Goal: Information Seeking & Learning: Compare options

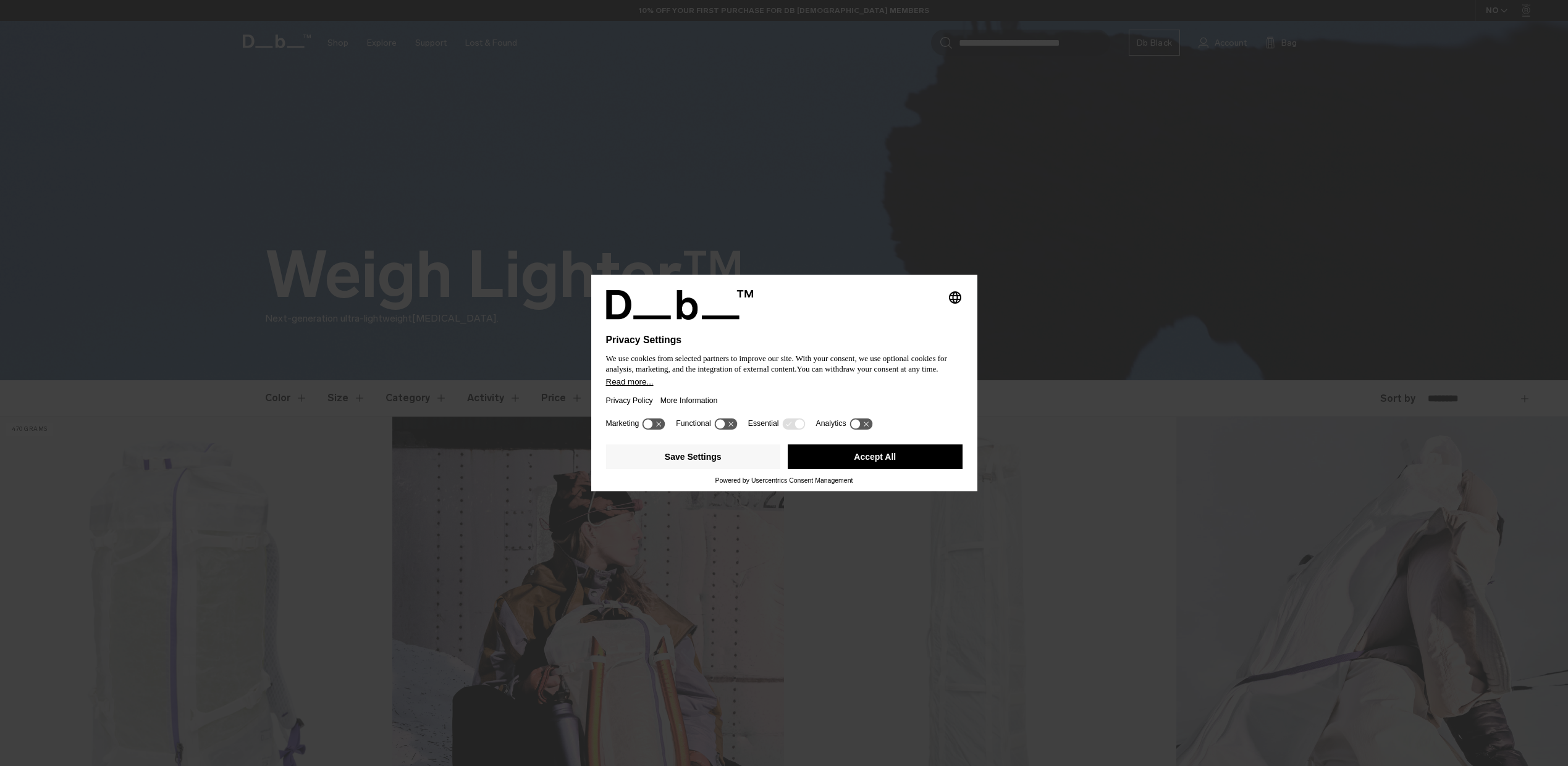
click at [880, 461] on button "Accept All" at bounding box center [875, 457] width 175 height 25
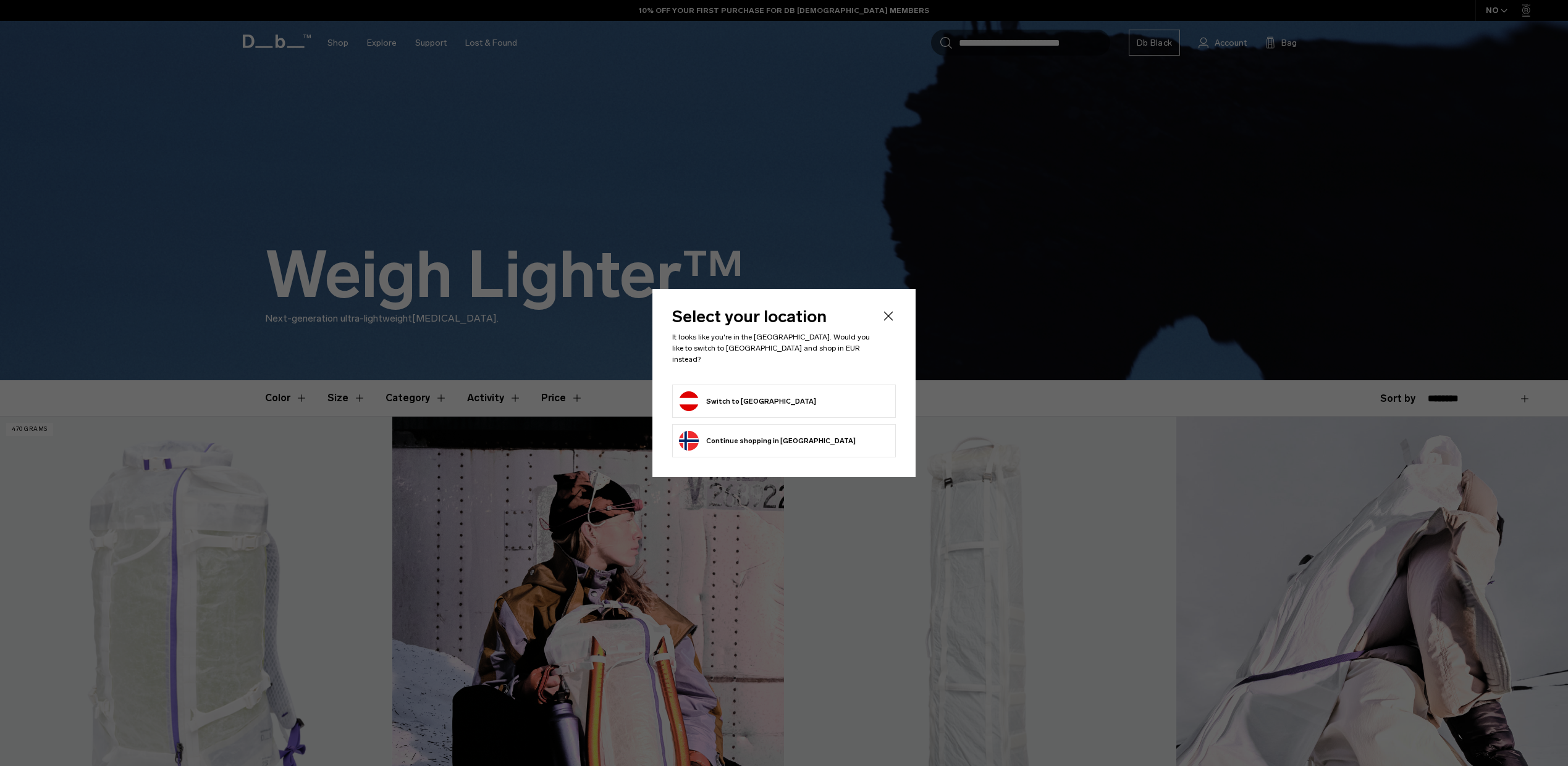
click at [756, 393] on button "Switch to Austria" at bounding box center [748, 401] width 137 height 19
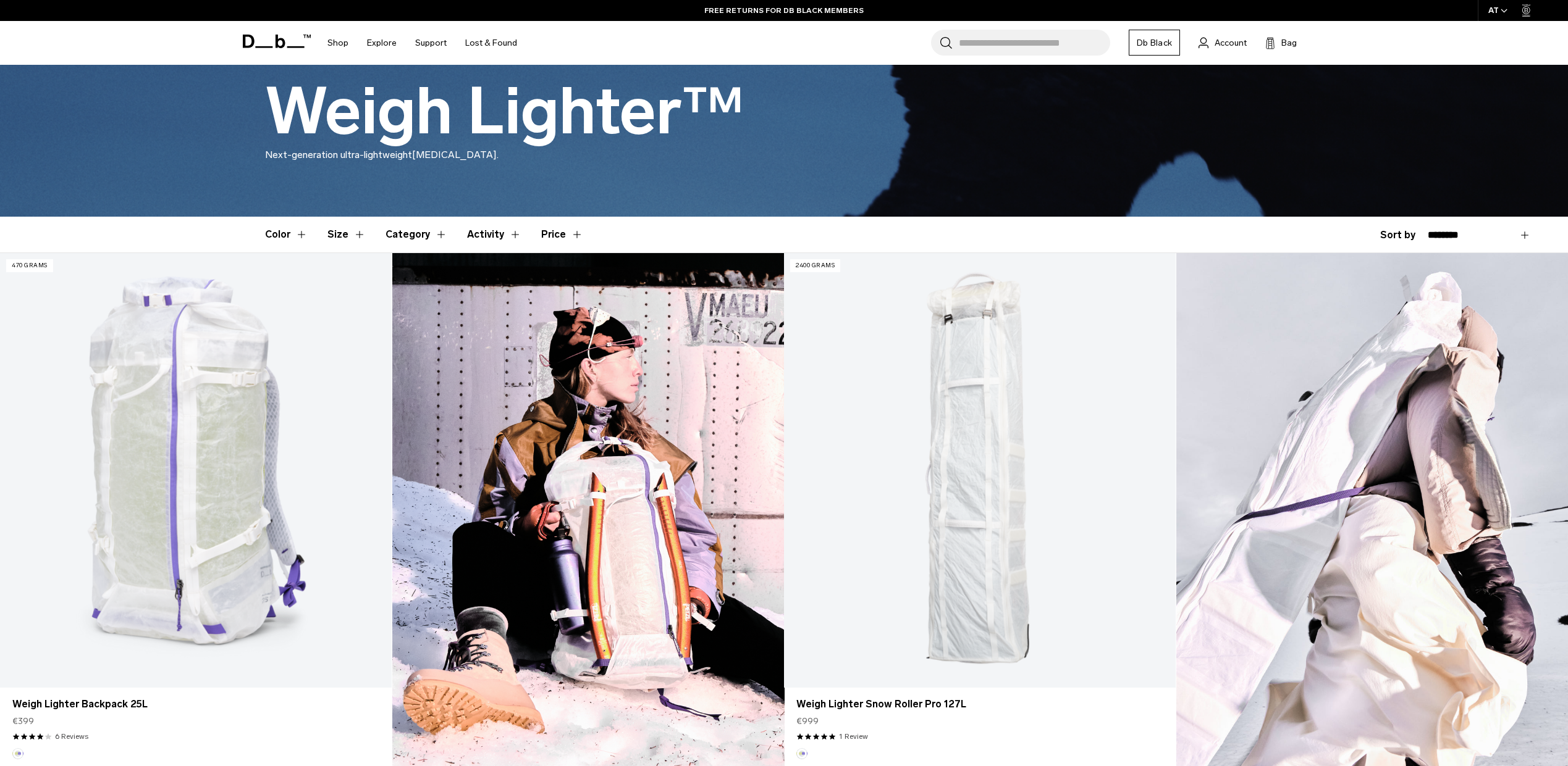
scroll to position [176, 0]
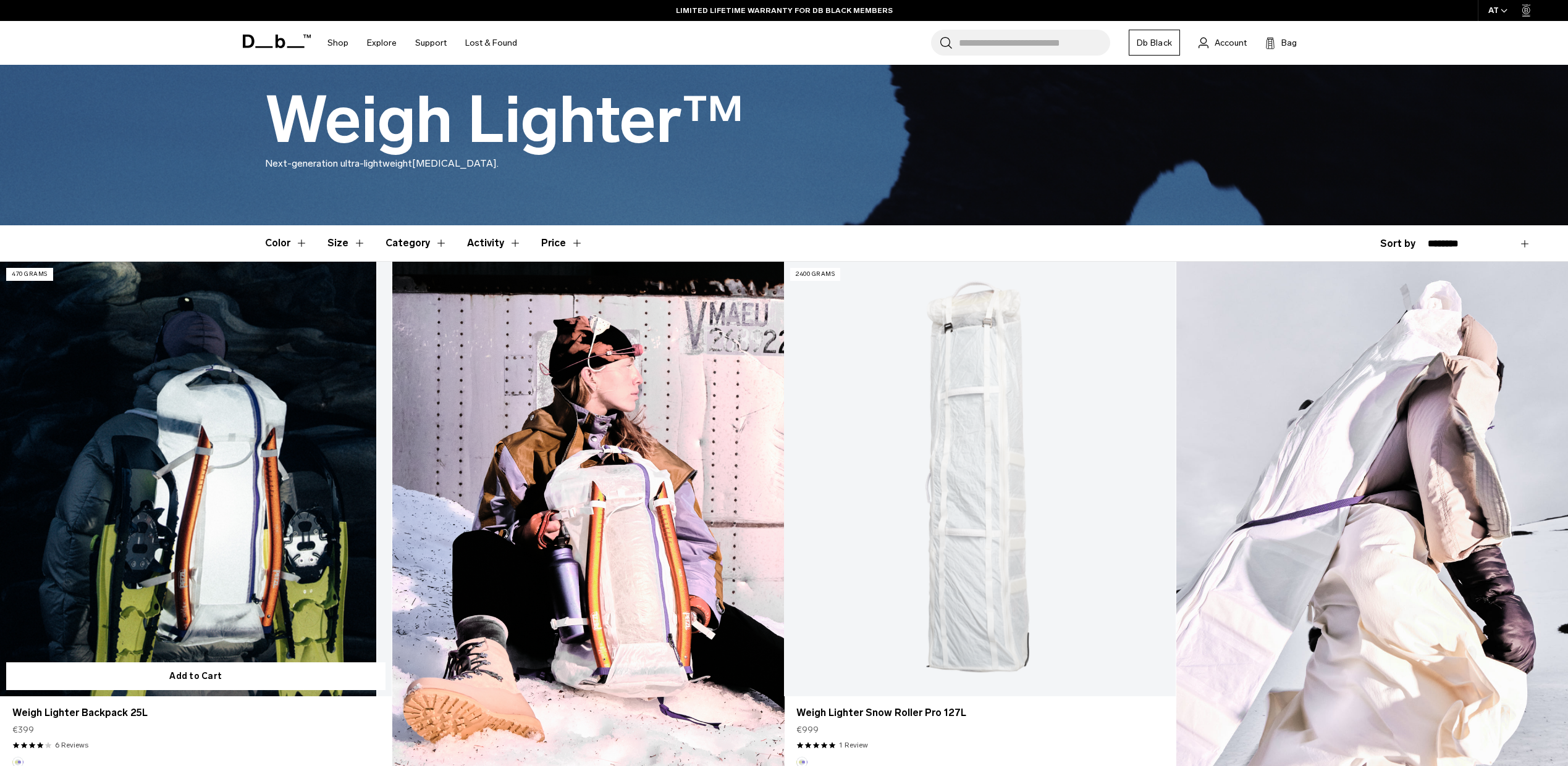
click at [200, 375] on link "Weigh Lighter Backpack 25L" at bounding box center [195, 479] width 392 height 435
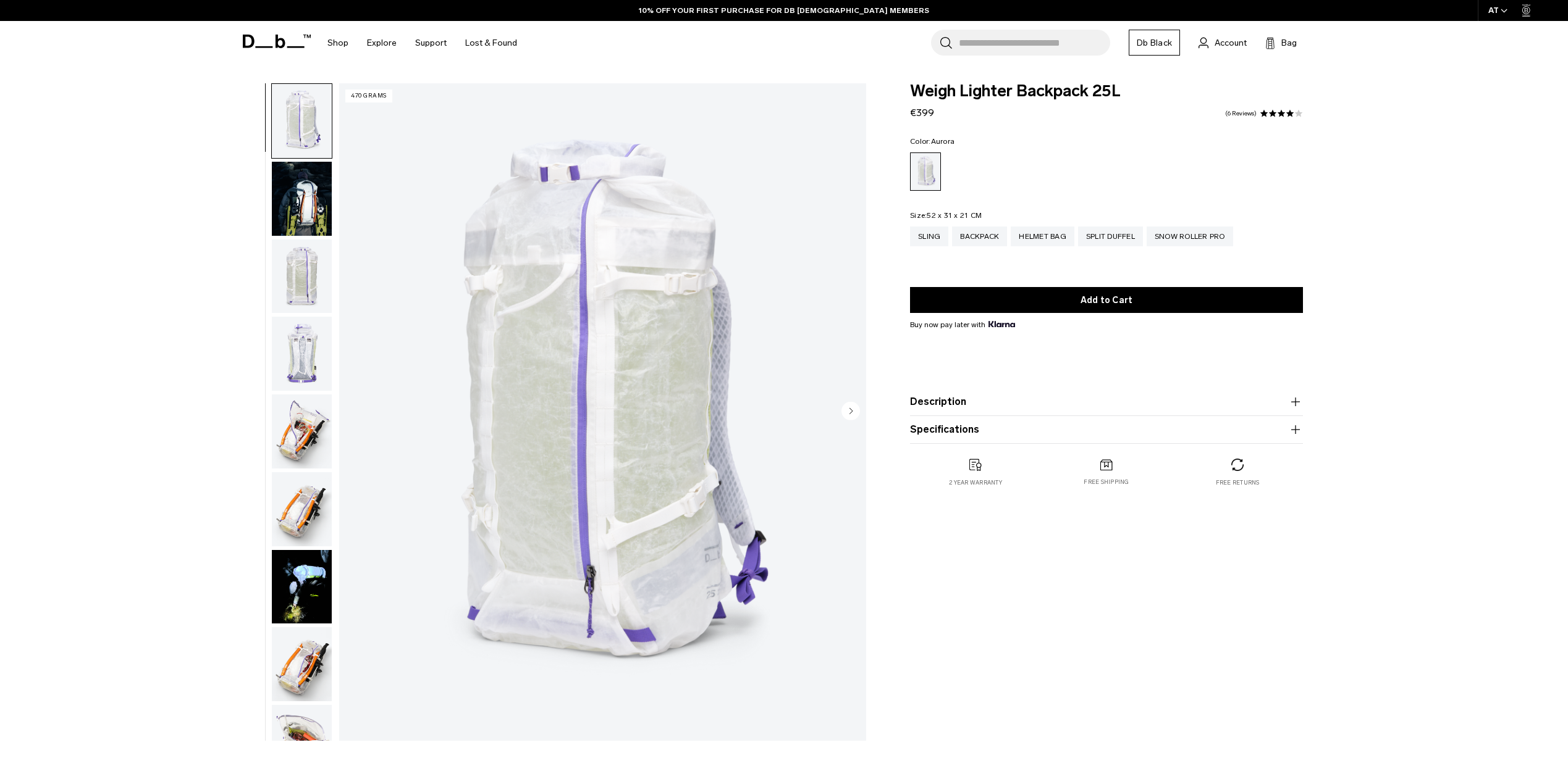
click at [311, 204] on img "button" at bounding box center [302, 199] width 60 height 74
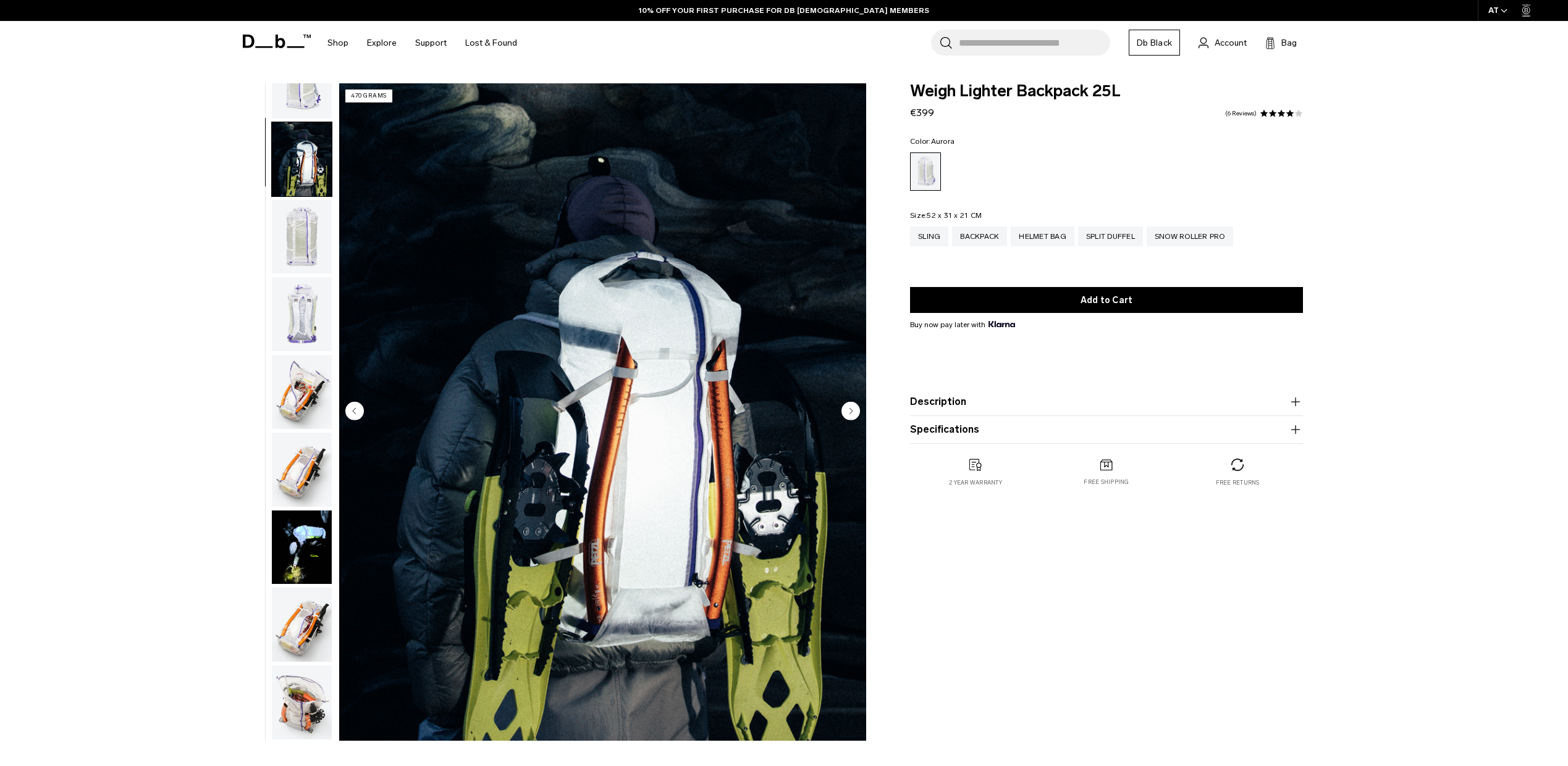
scroll to position [78, 0]
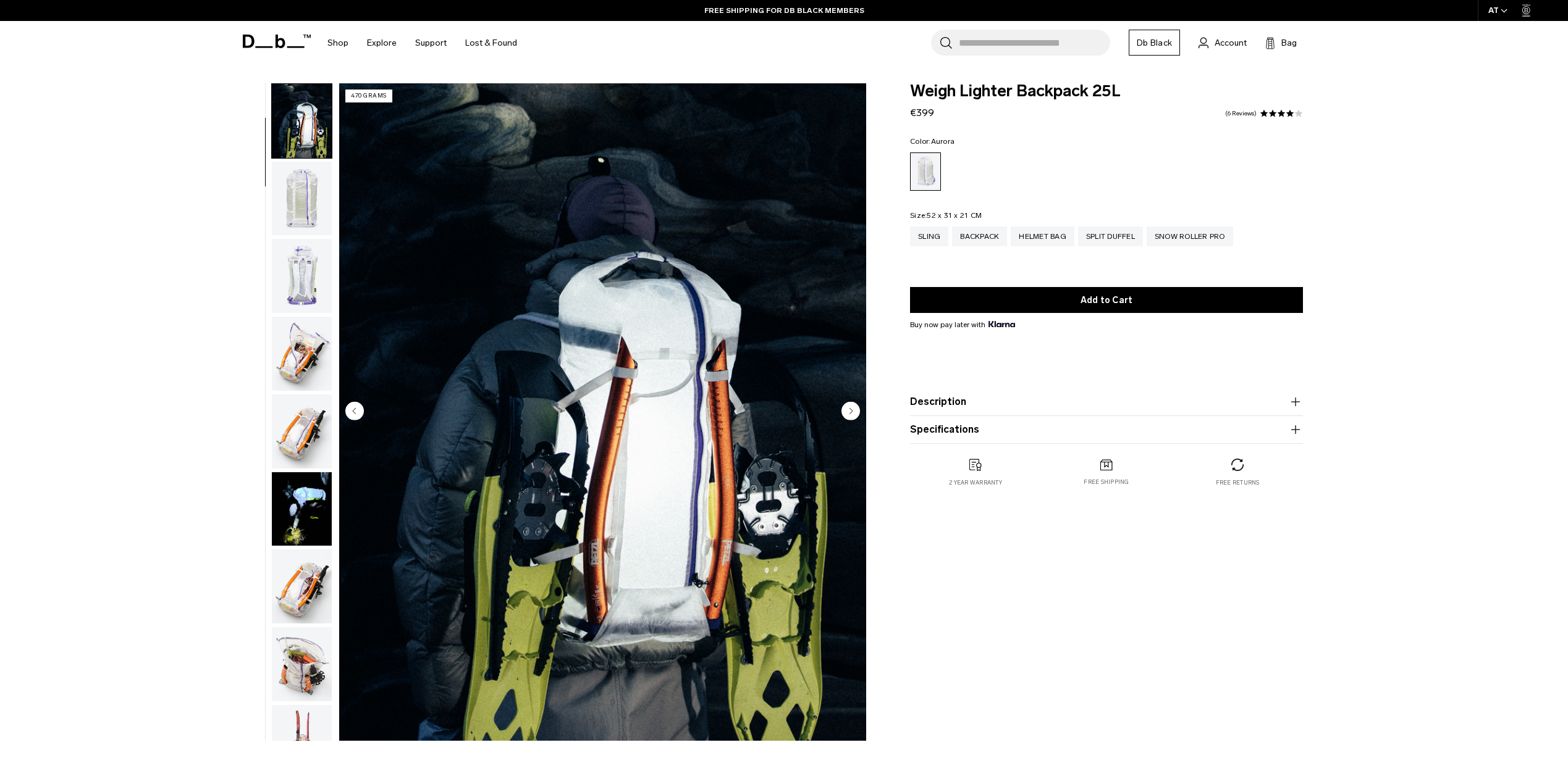
click at [298, 279] on img "button" at bounding box center [302, 276] width 60 height 74
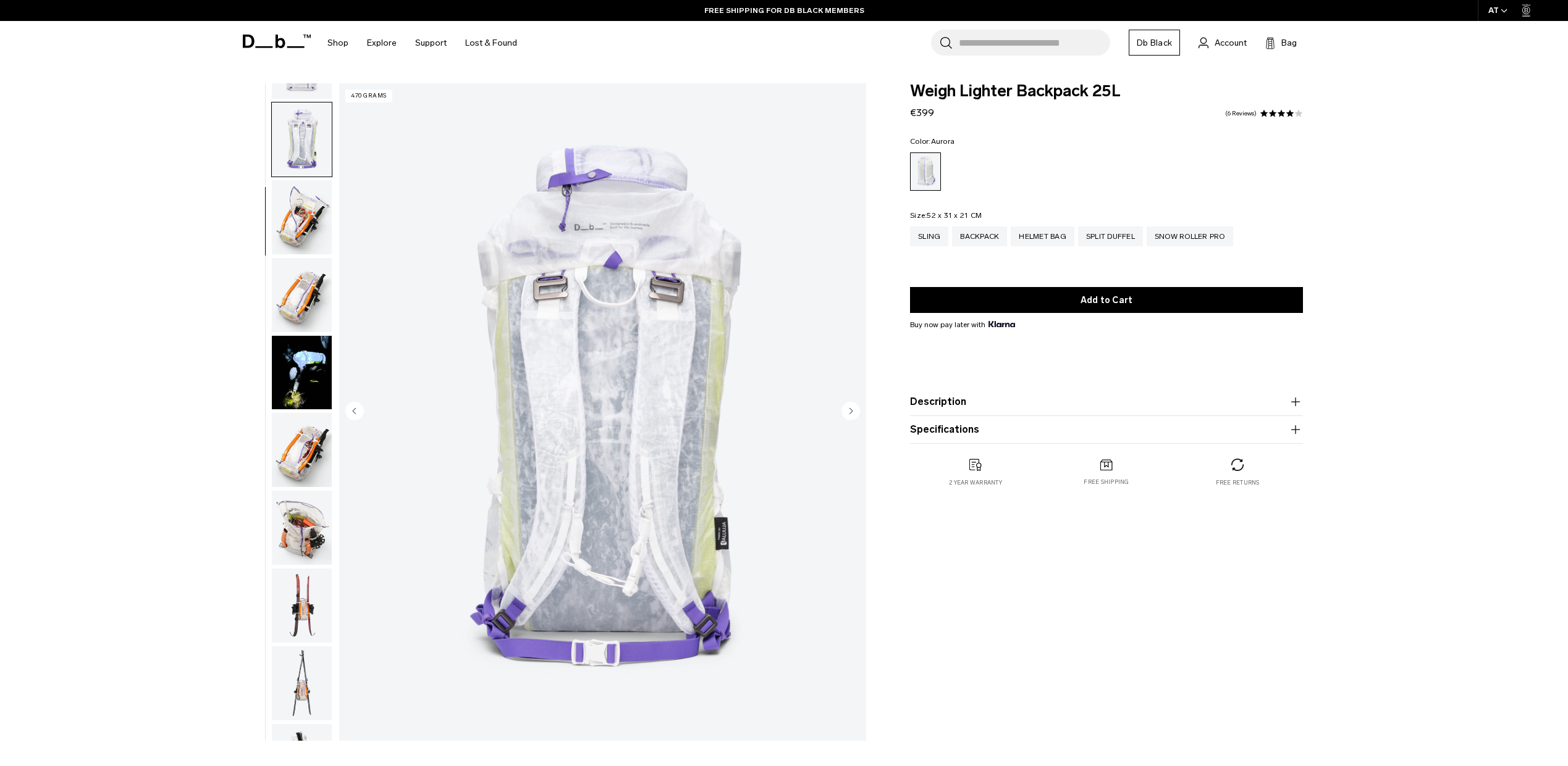
scroll to position [233, 0]
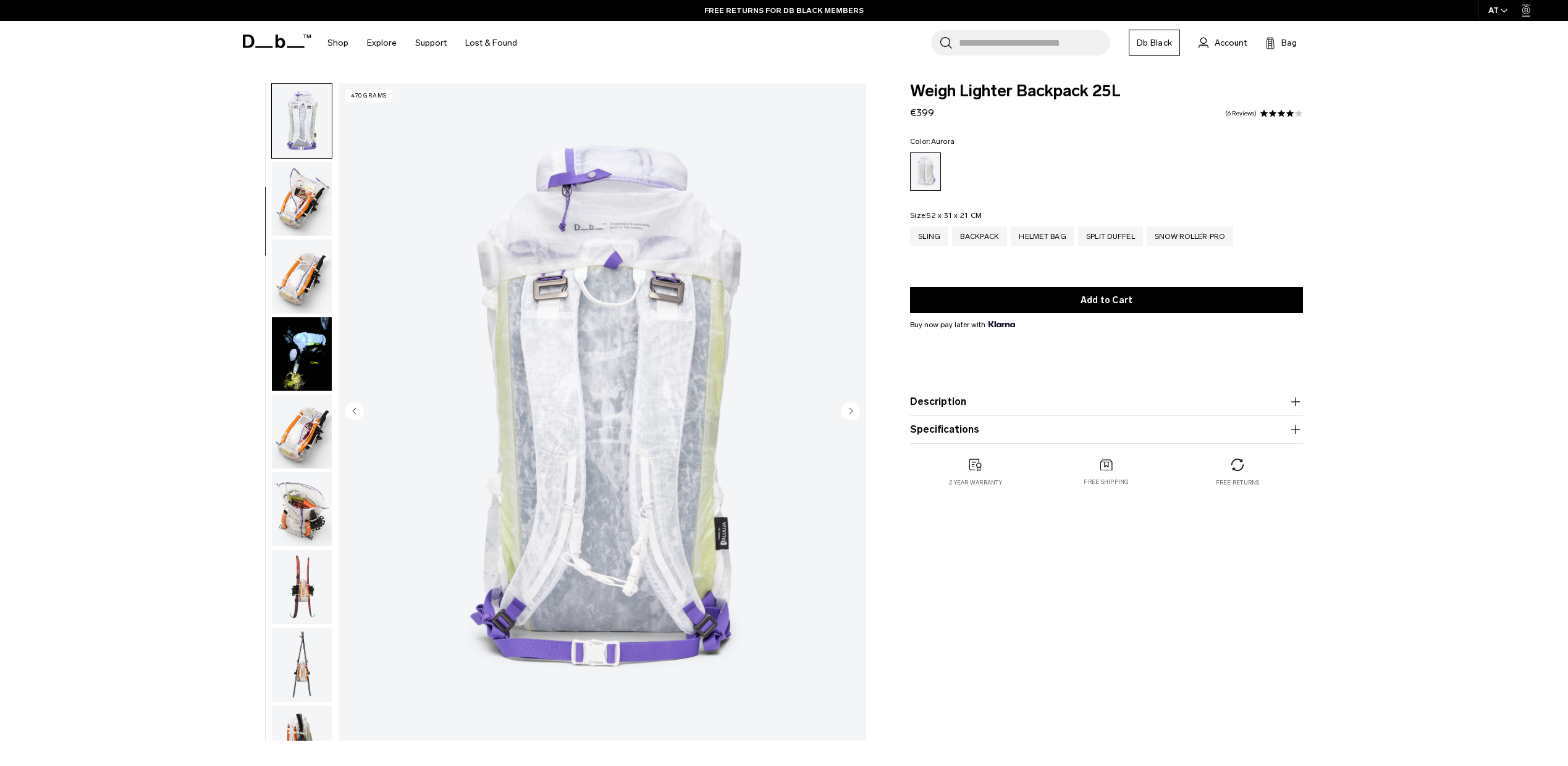
click at [294, 200] on img "button" at bounding box center [302, 199] width 60 height 74
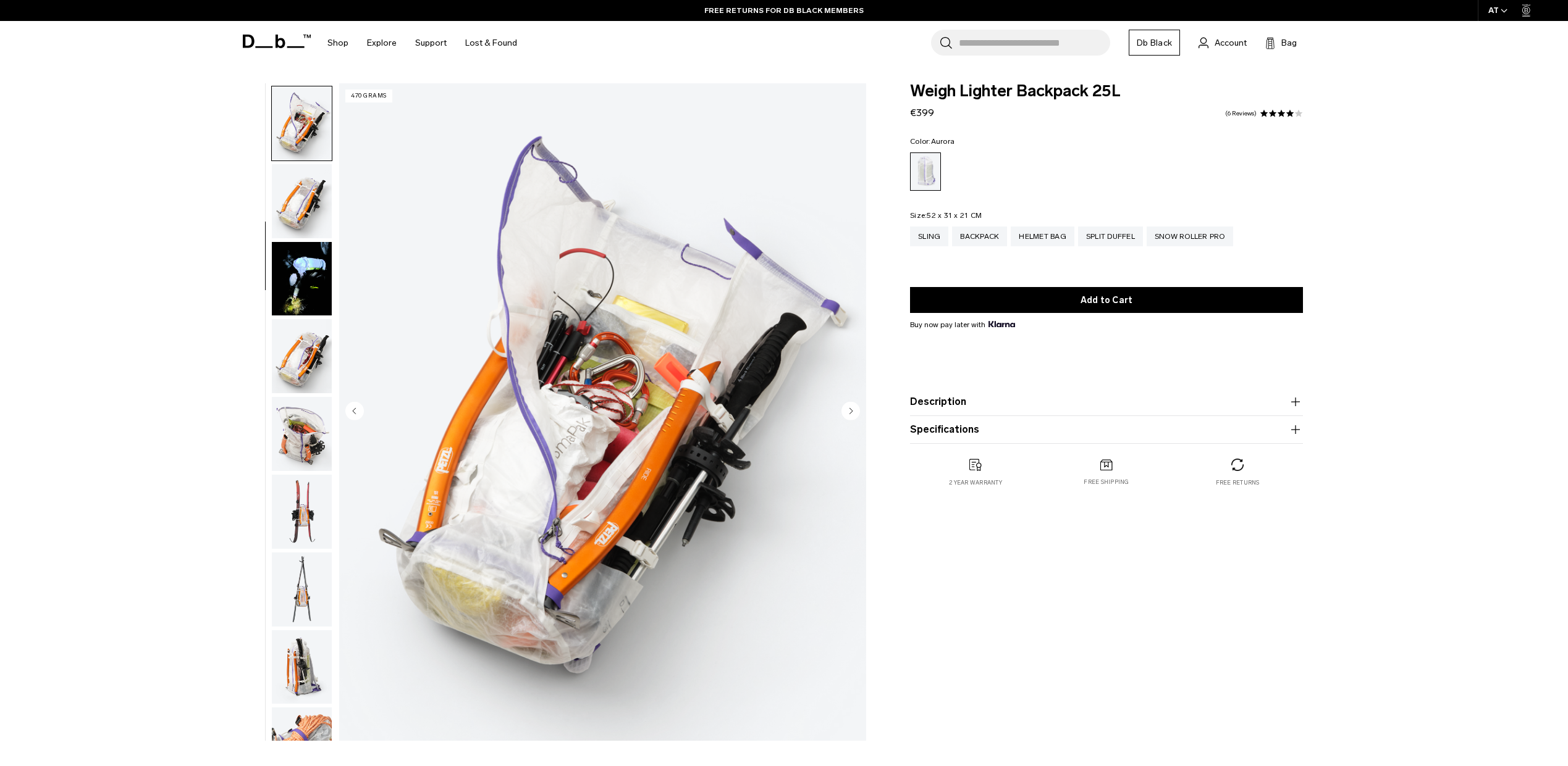
scroll to position [311, 0]
click at [307, 352] on img "button" at bounding box center [302, 353] width 60 height 74
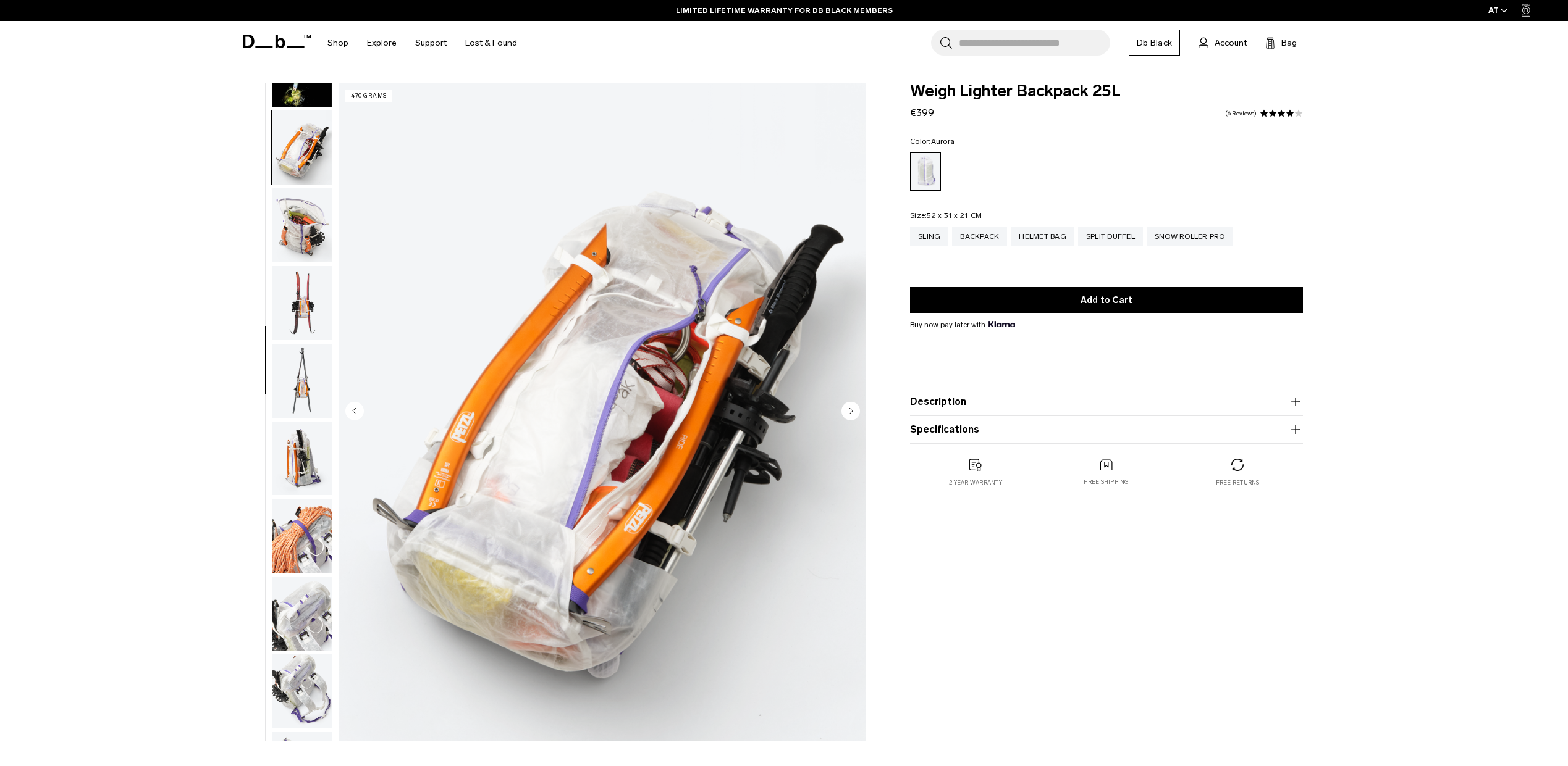
scroll to position [544, 0]
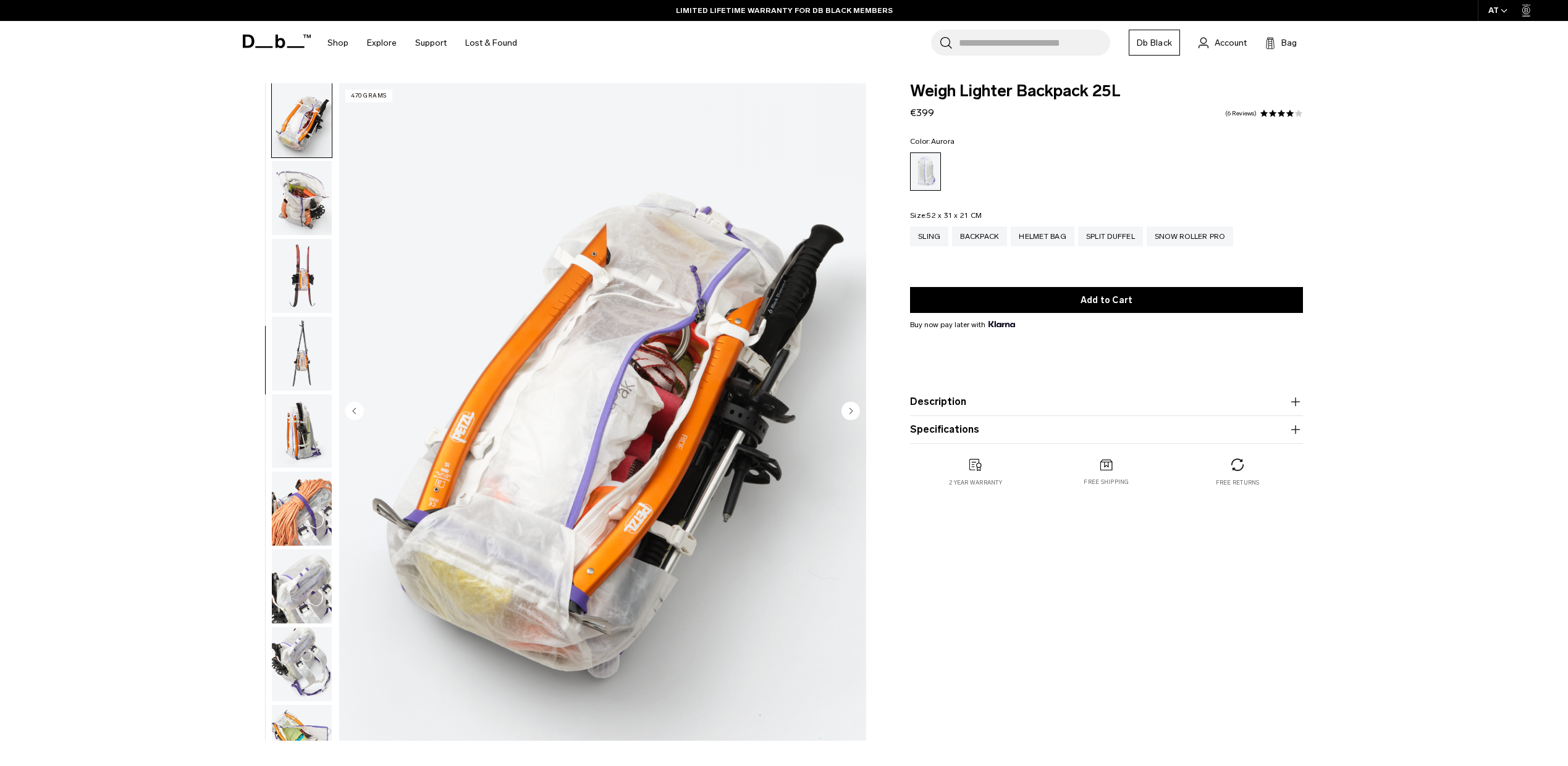
click at [304, 286] on img "button" at bounding box center [302, 276] width 60 height 74
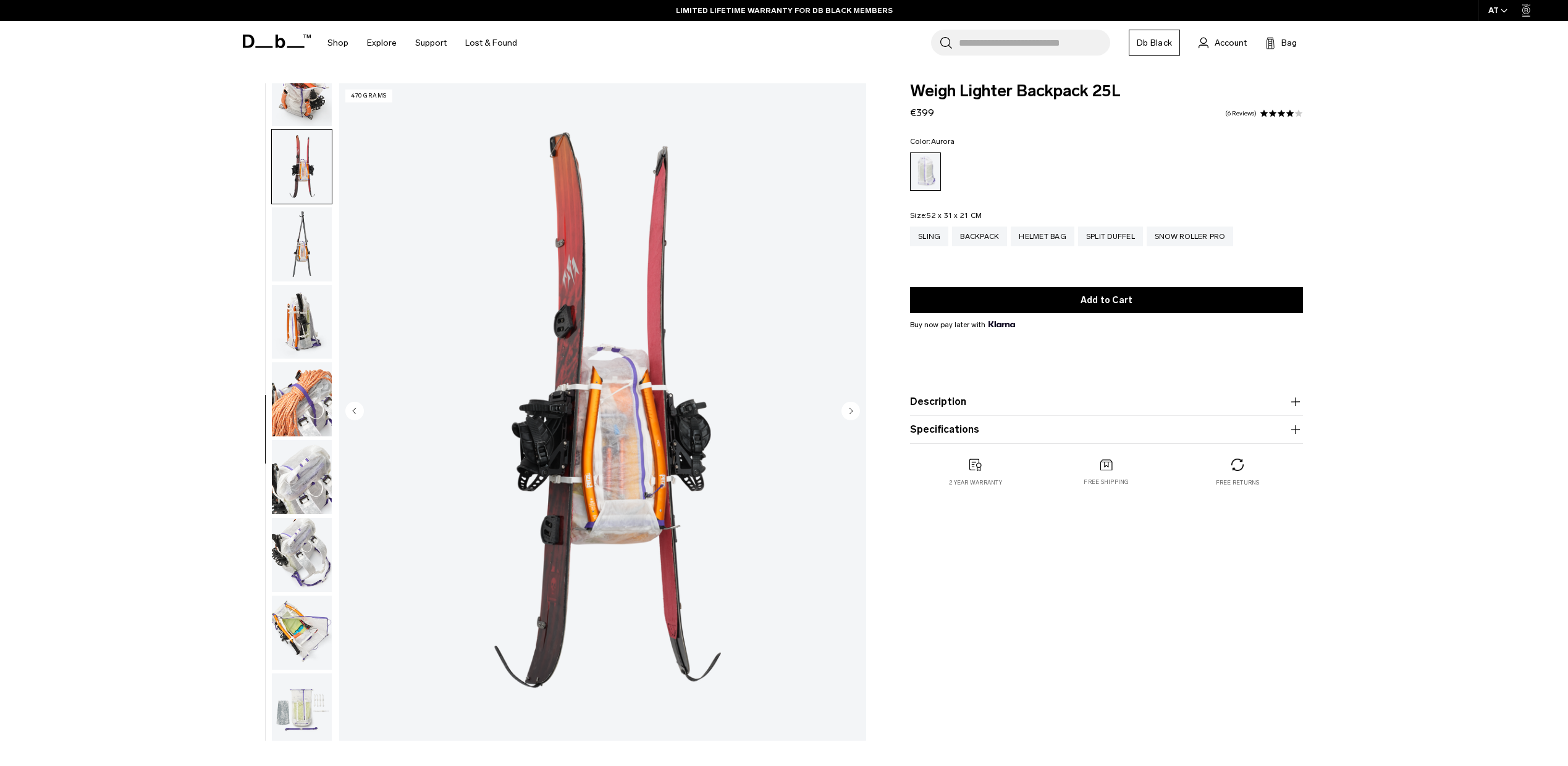
scroll to position [699, 0]
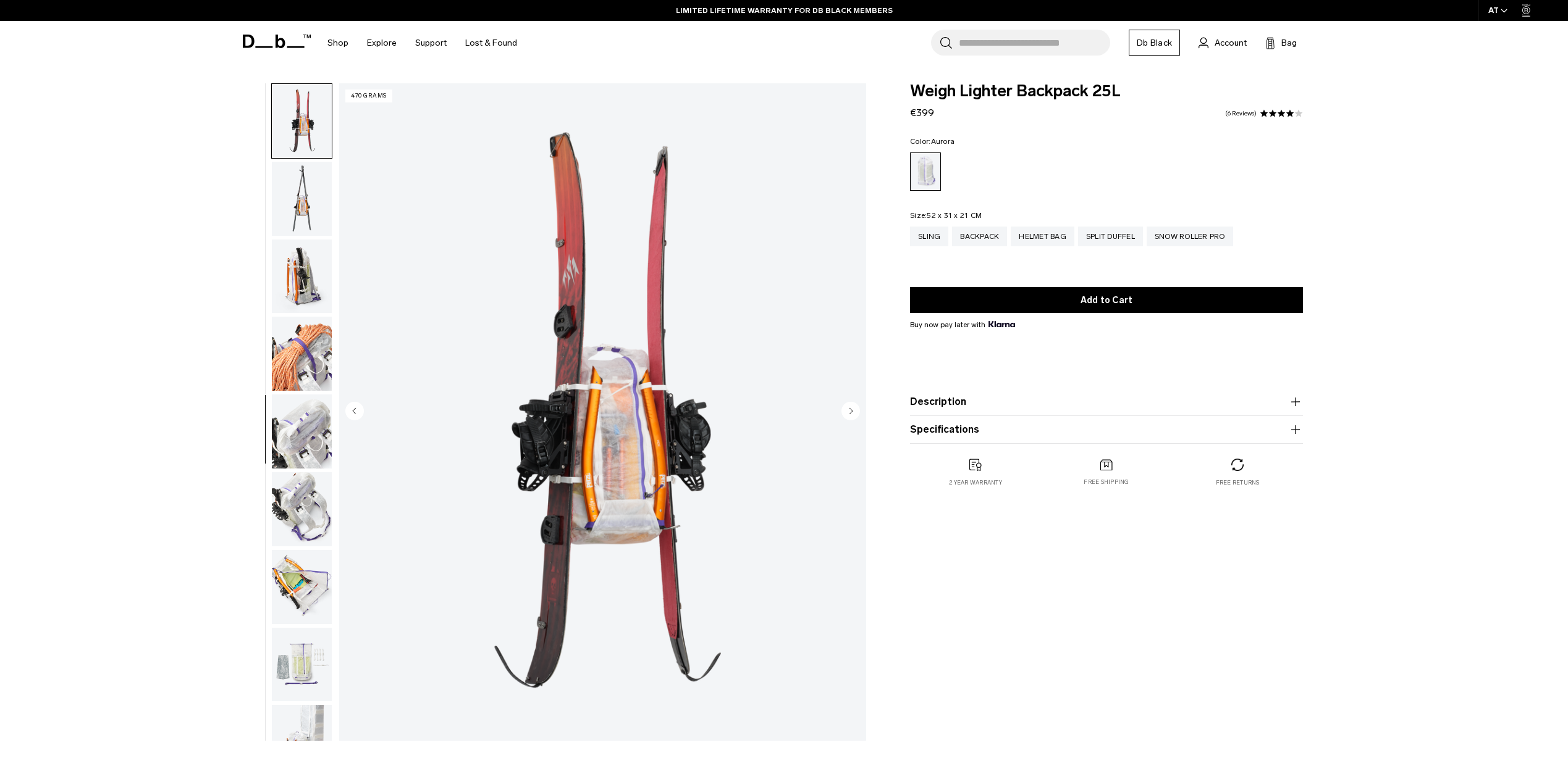
click at [302, 506] on img "button" at bounding box center [302, 510] width 60 height 74
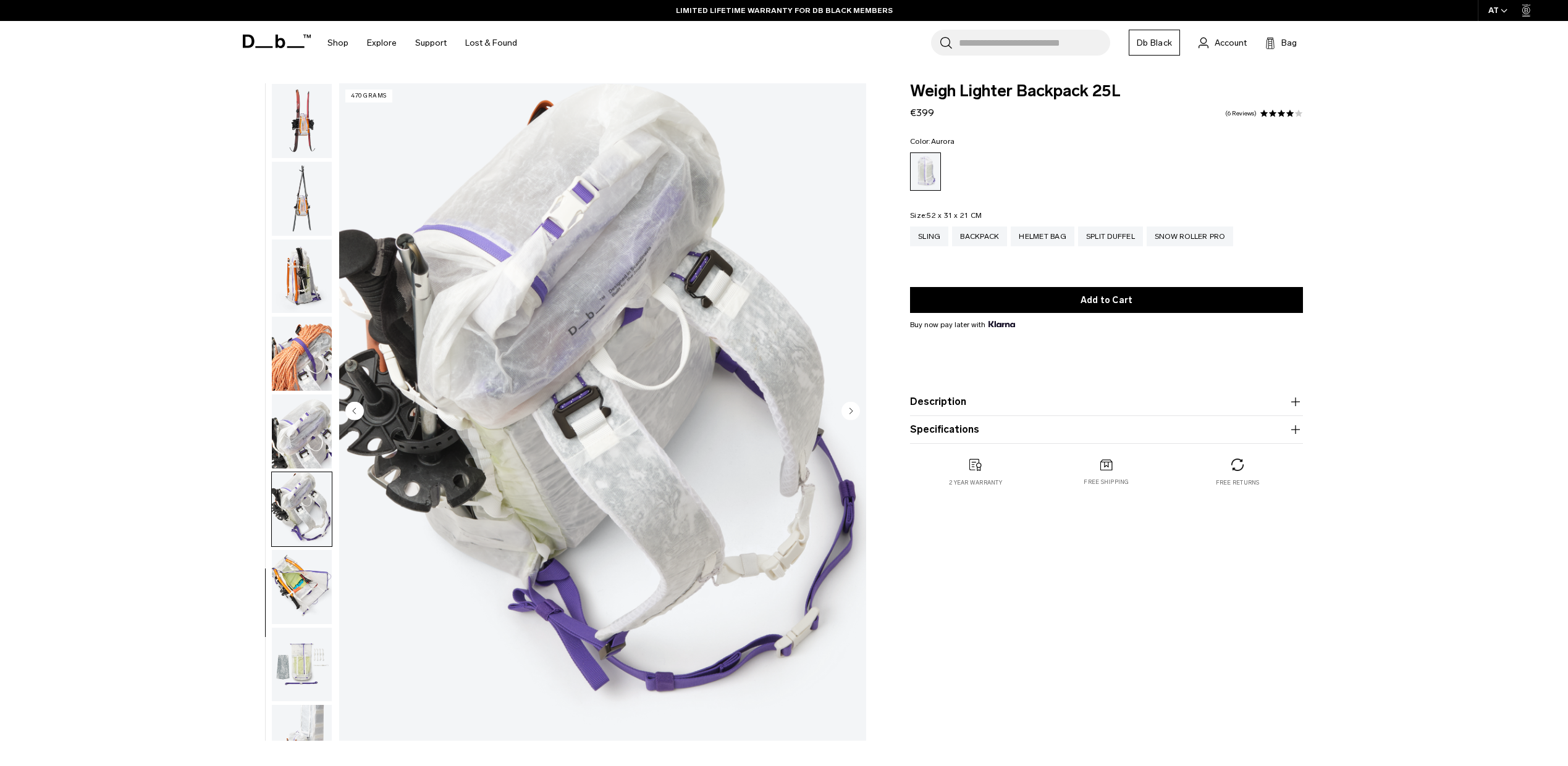
scroll to position [738, 0]
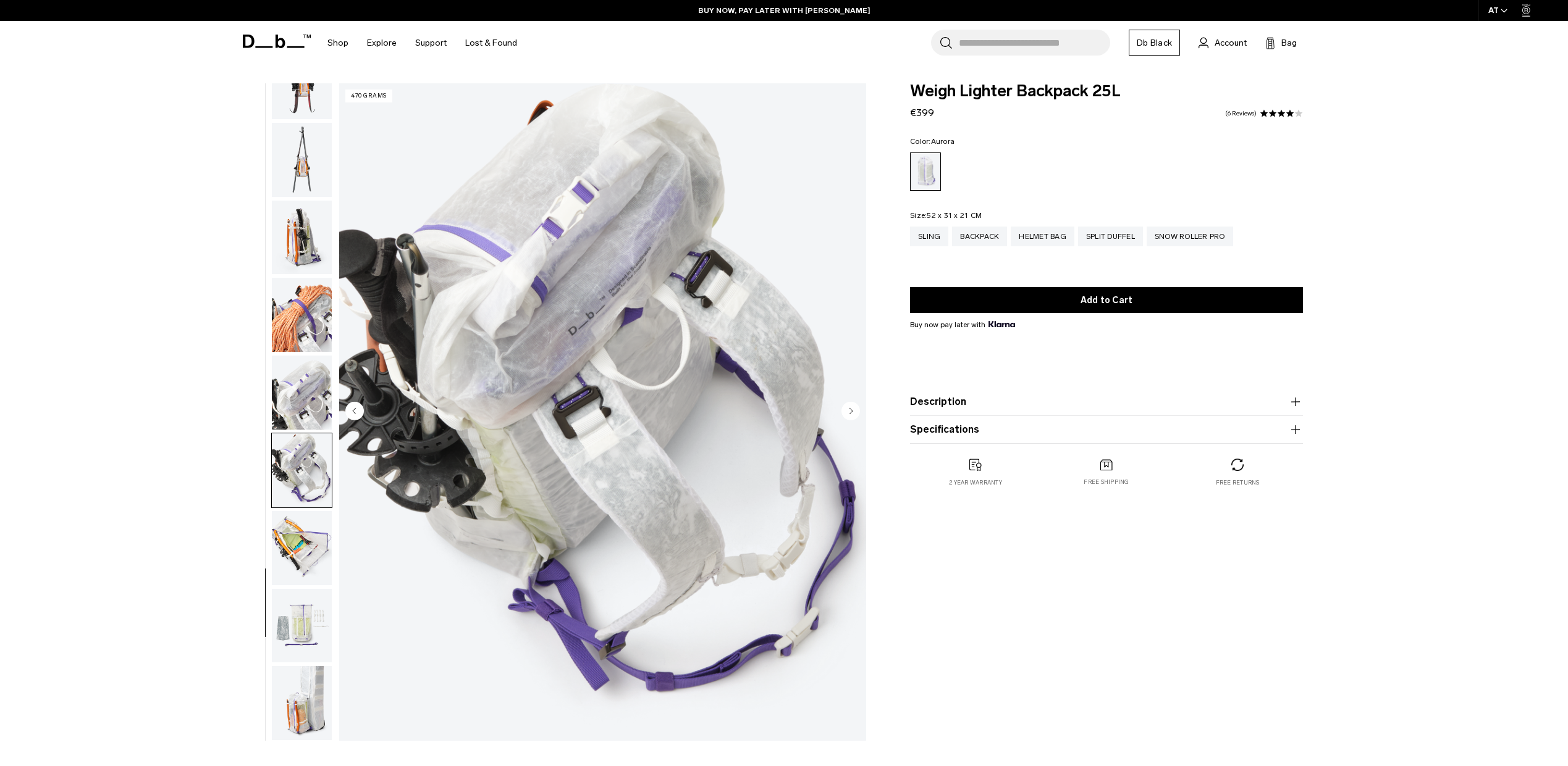
click at [294, 550] on img "button" at bounding box center [302, 549] width 60 height 74
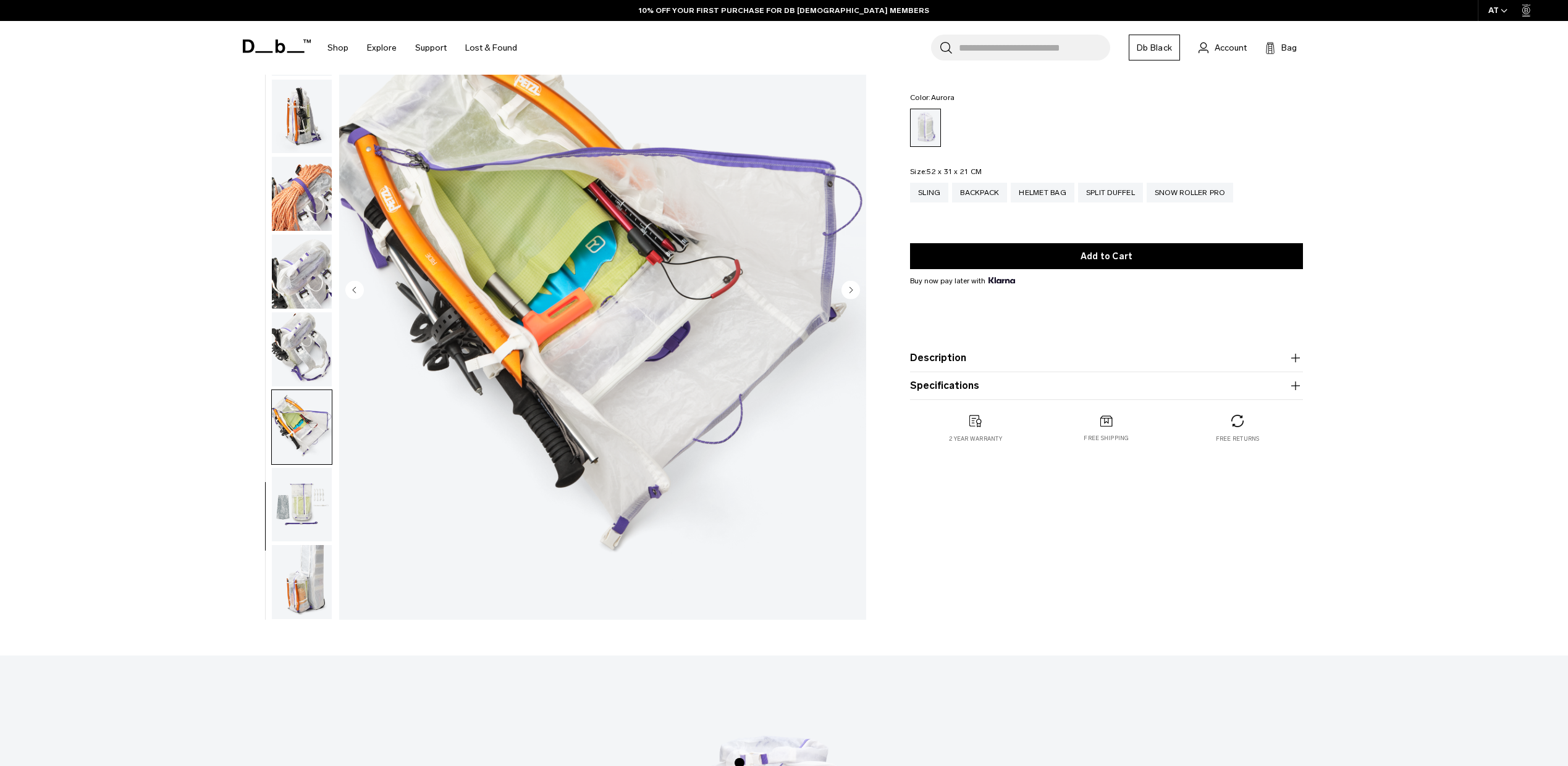
scroll to position [122, 0]
click at [298, 489] on img "button" at bounding box center [302, 504] width 60 height 74
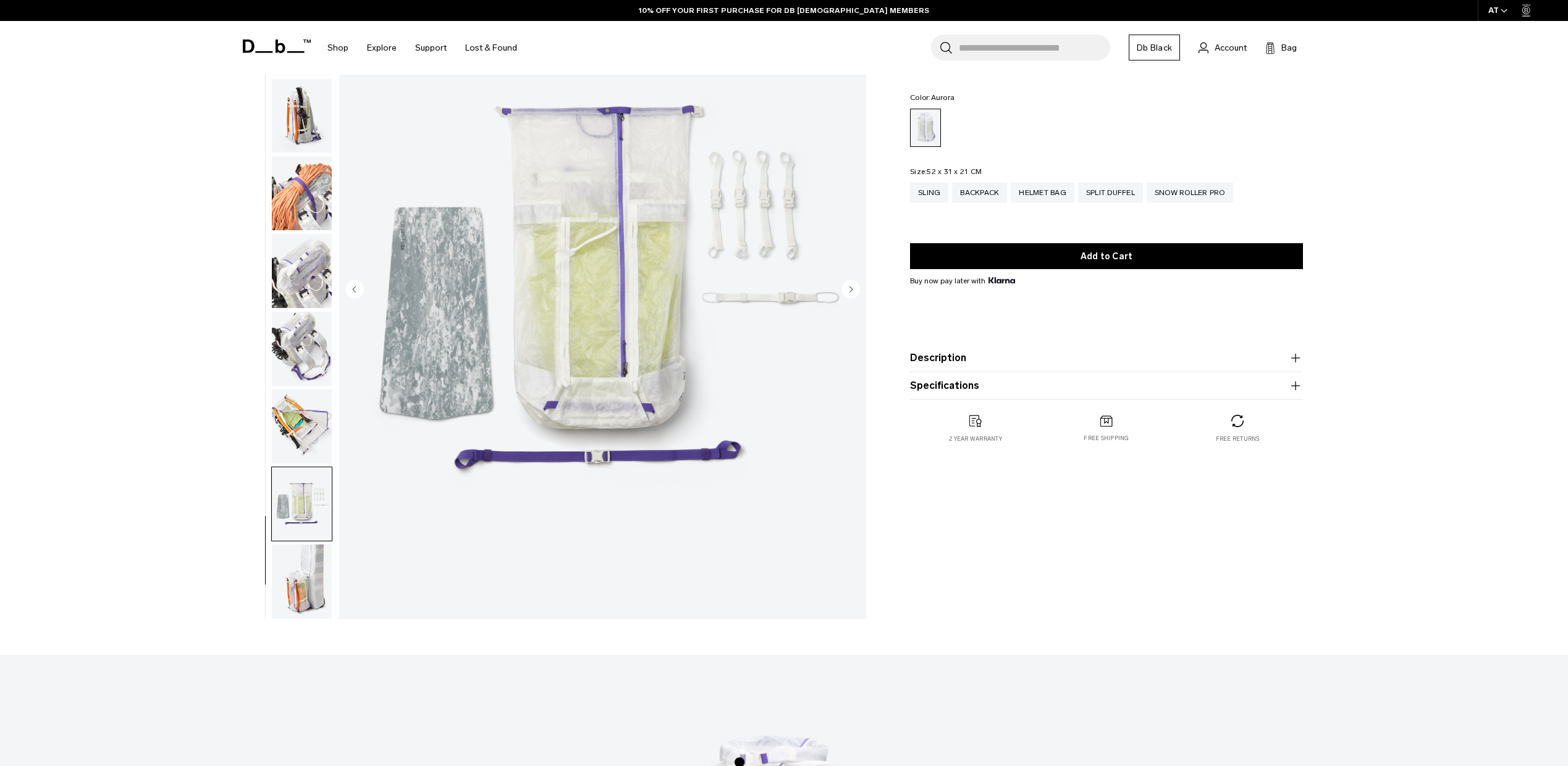
click at [305, 585] on img "button" at bounding box center [302, 582] width 60 height 74
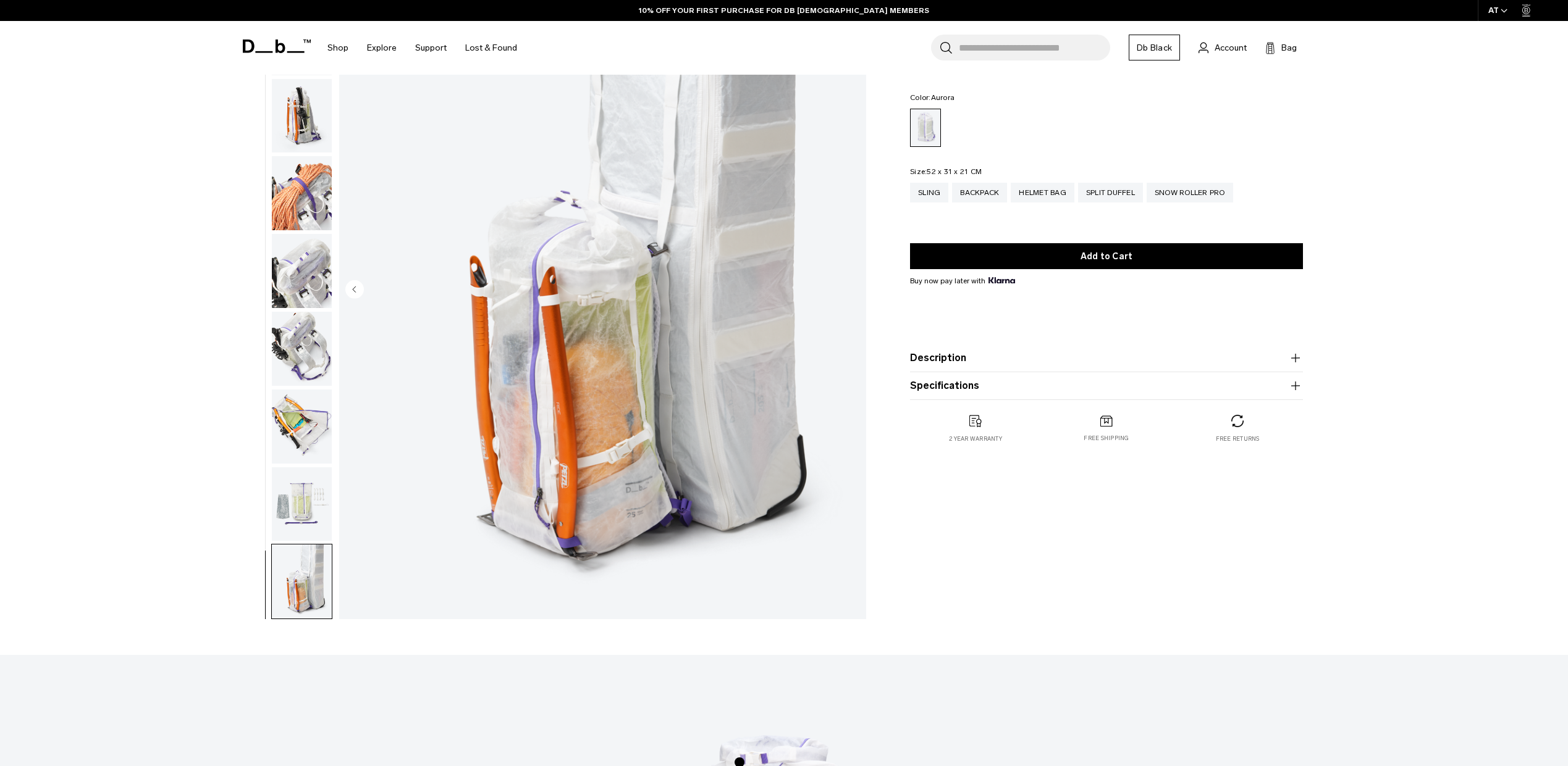
click at [304, 508] on img "button" at bounding box center [302, 504] width 60 height 74
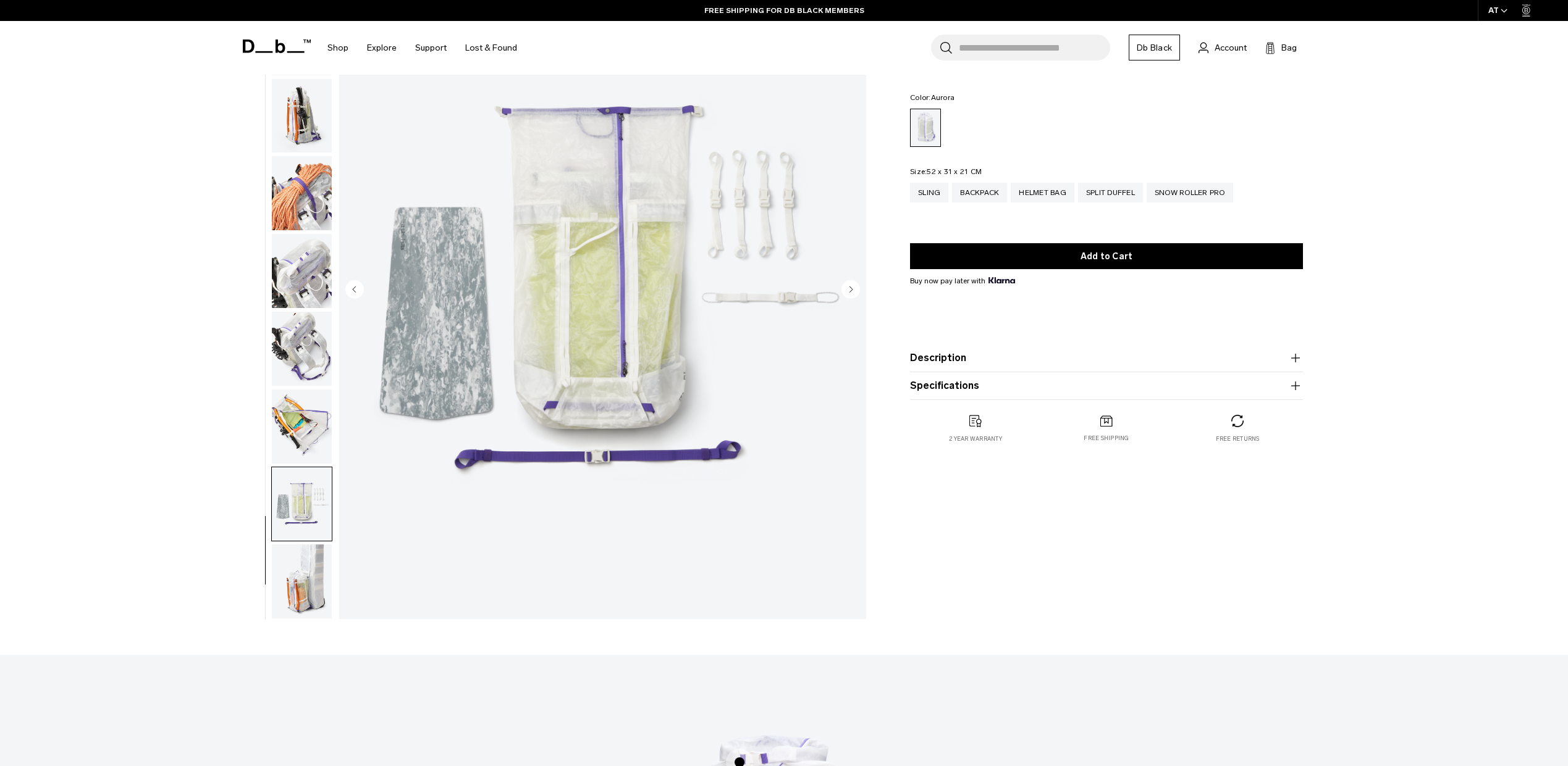
scroll to position [120, 0]
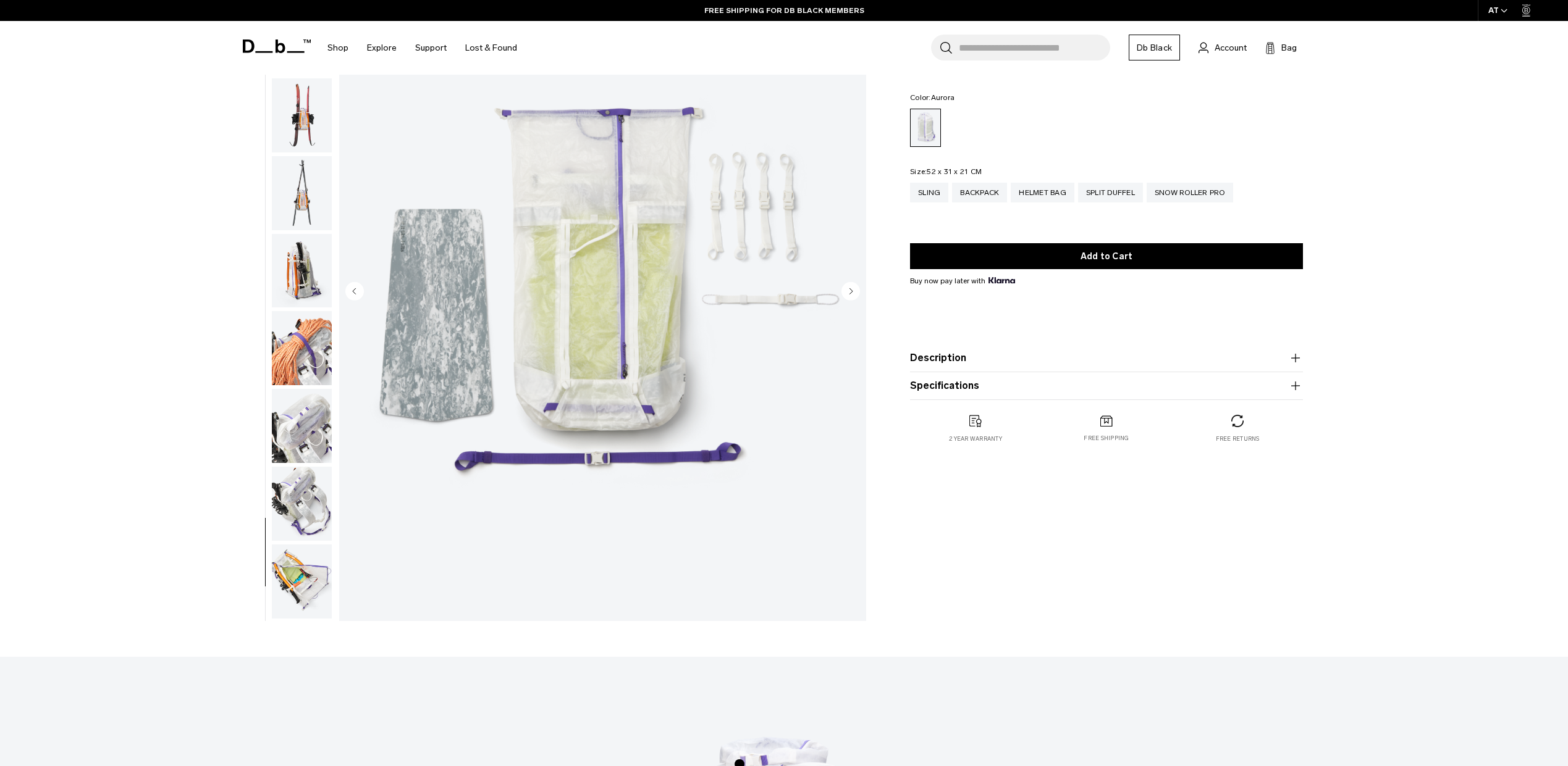
click at [304, 508] on img "button" at bounding box center [302, 504] width 60 height 74
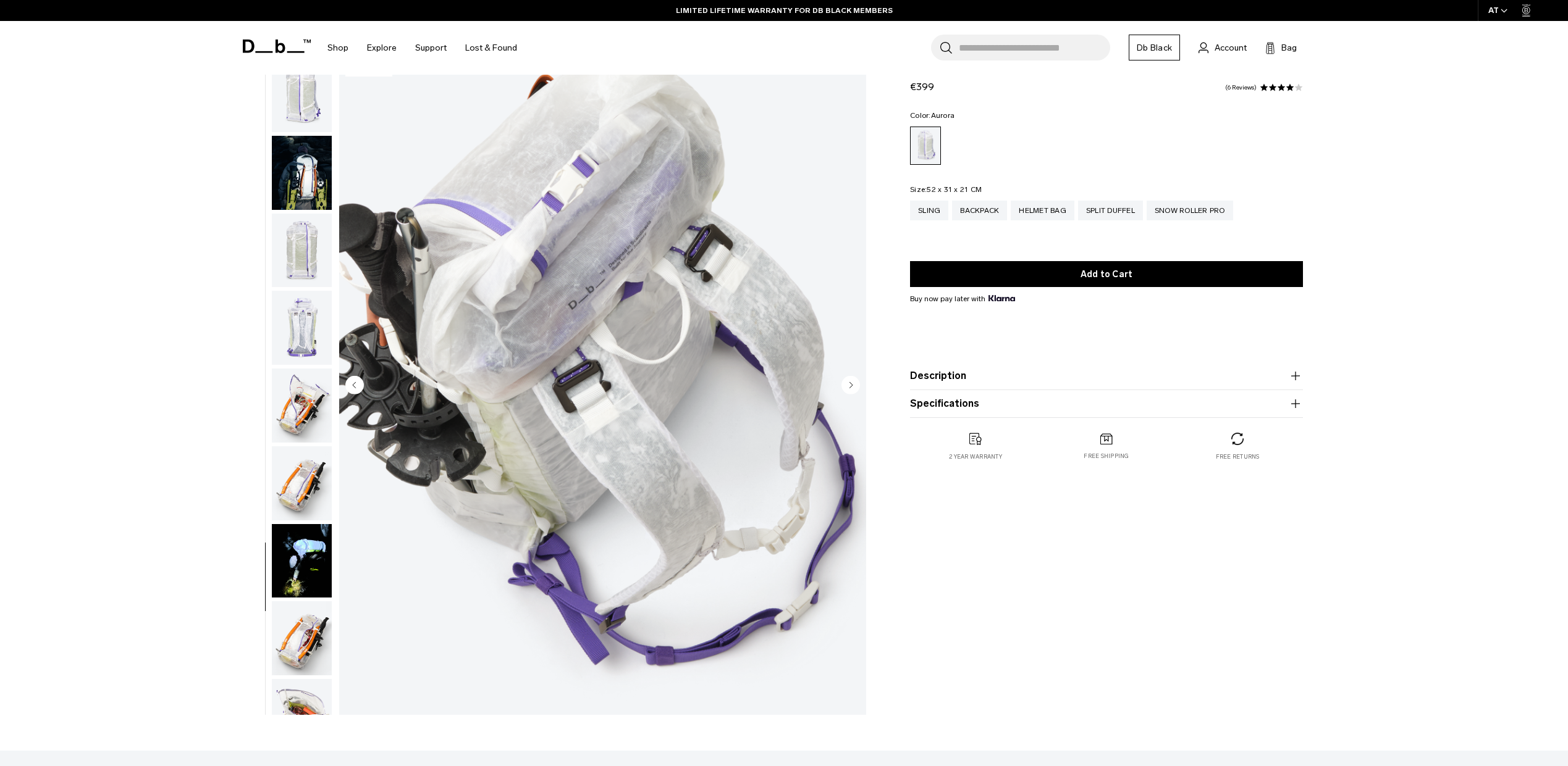
scroll to position [0, 0]
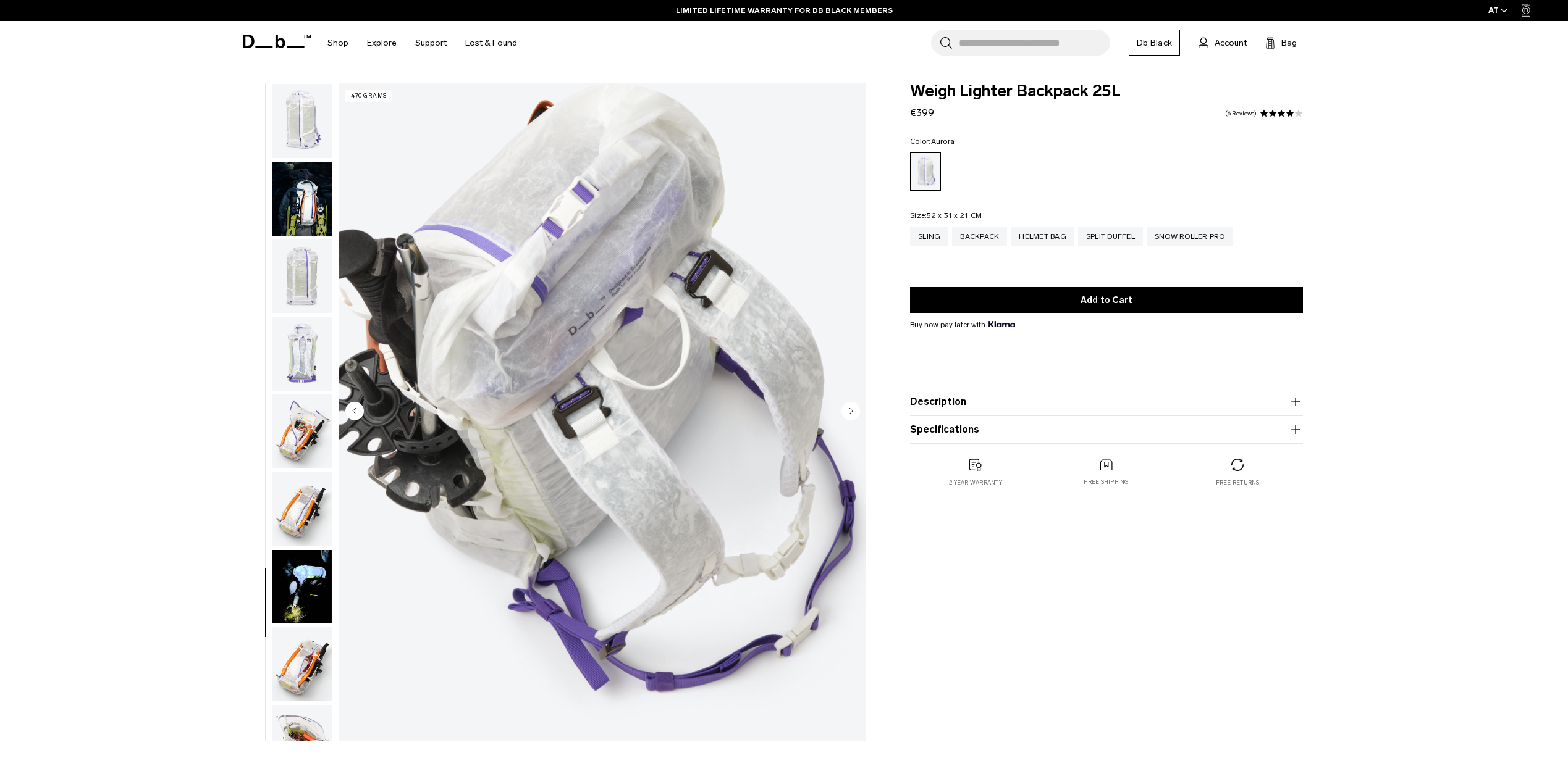
click at [298, 127] on img "button" at bounding box center [302, 121] width 60 height 74
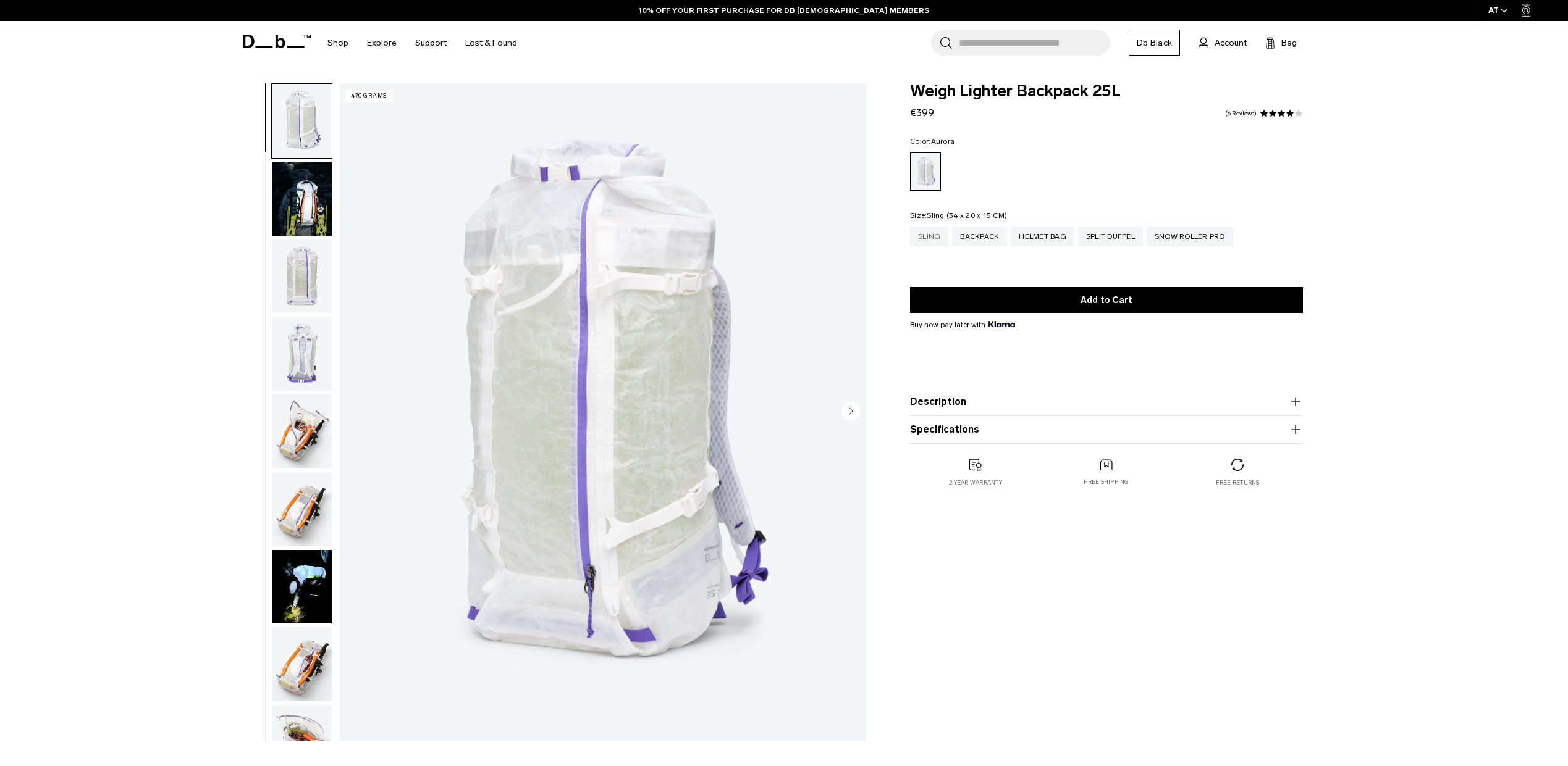
click at [927, 236] on div "Sling" at bounding box center [928, 236] width 38 height 19
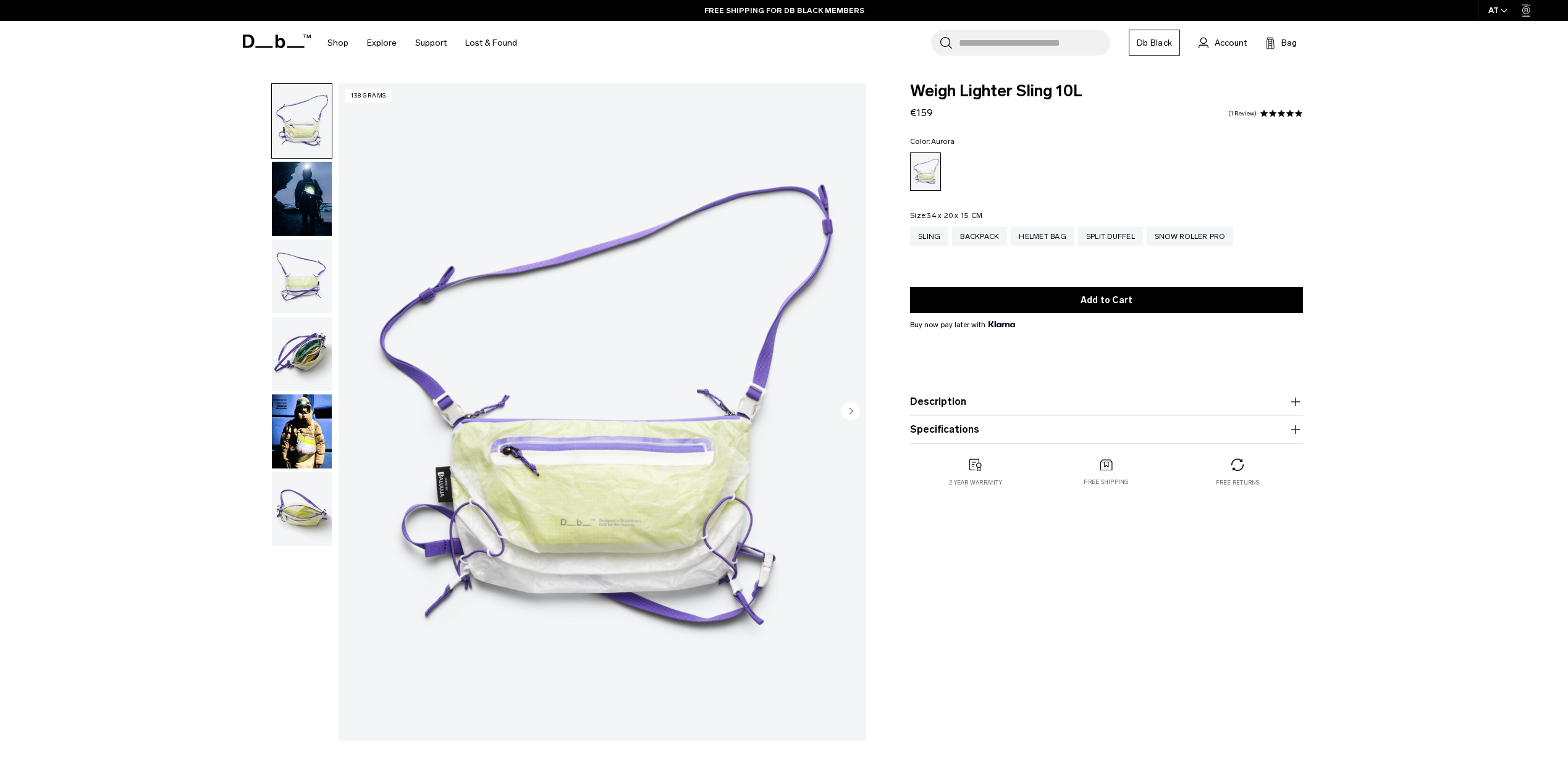
click at [296, 426] on img "button" at bounding box center [302, 432] width 60 height 74
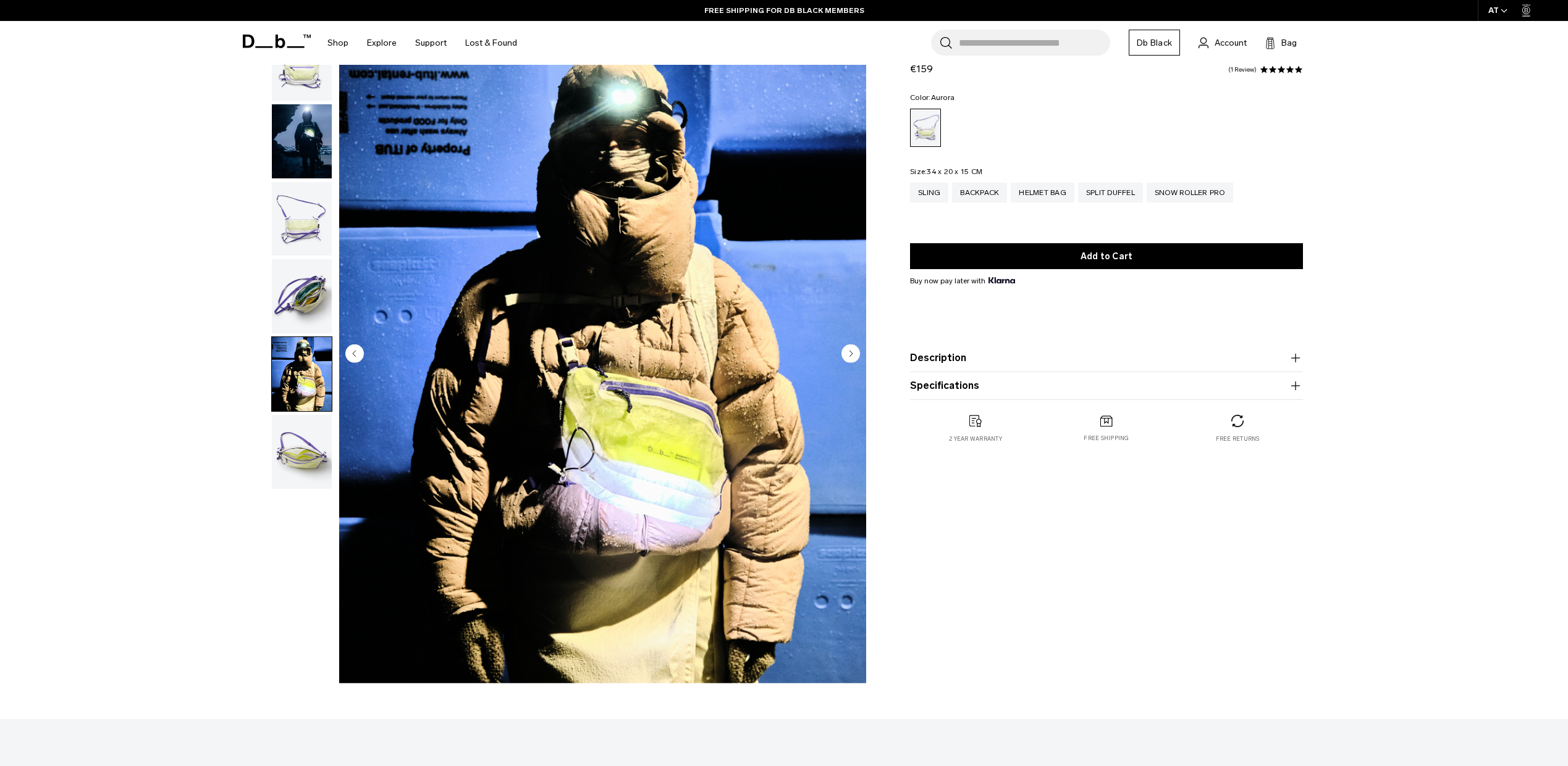
scroll to position [59, 0]
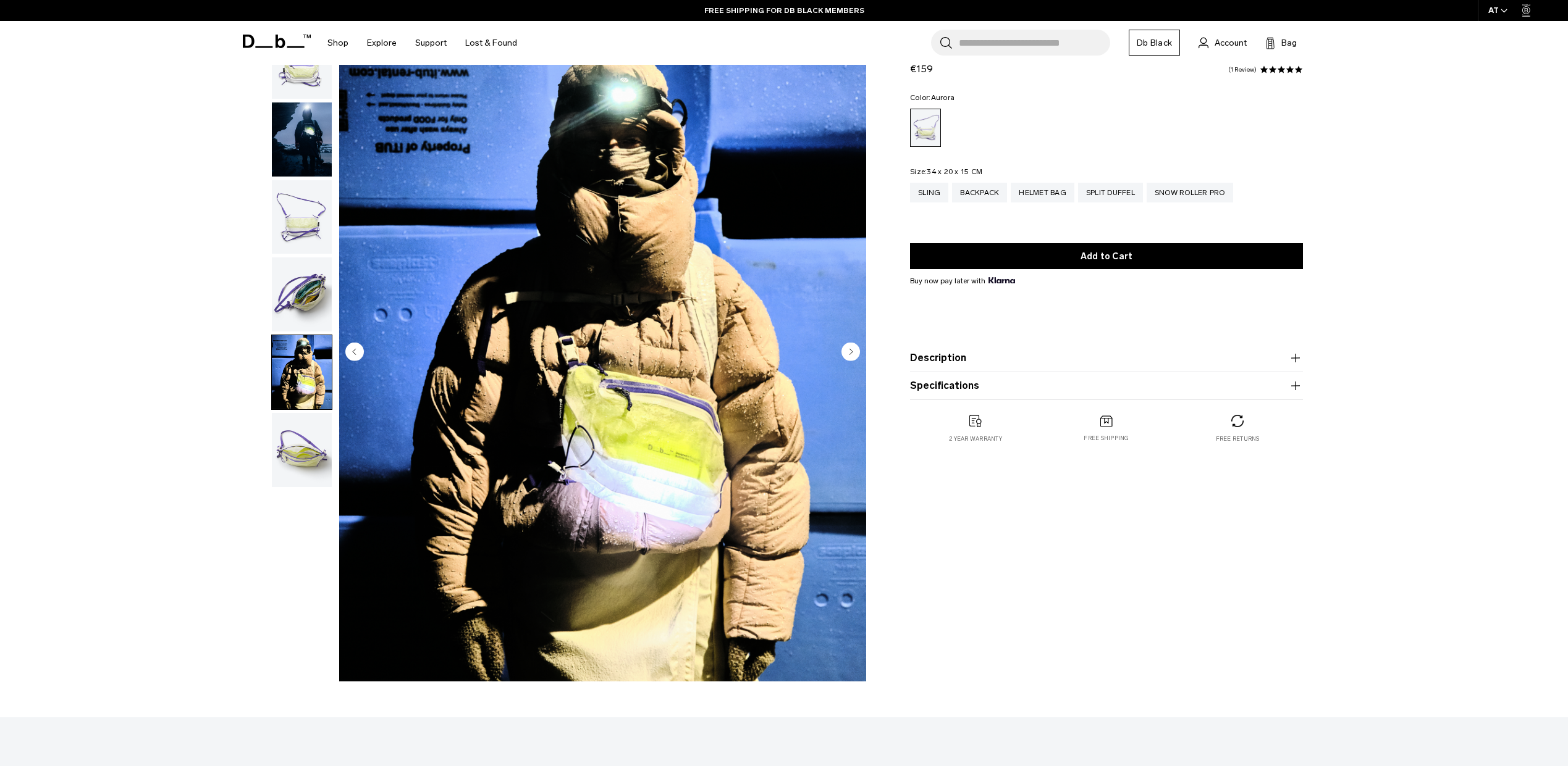
click at [292, 460] on img "button" at bounding box center [302, 451] width 60 height 74
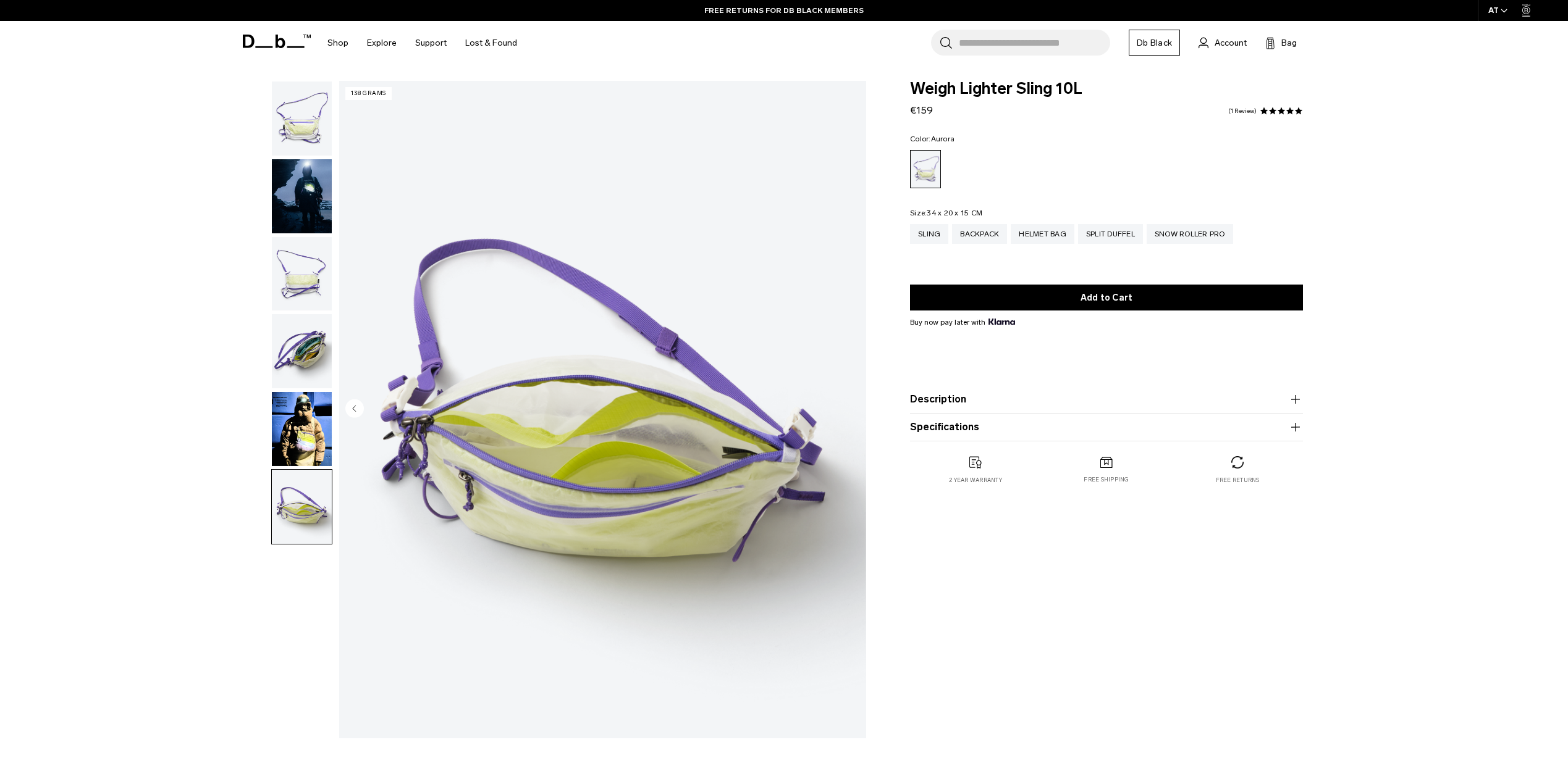
scroll to position [0, 0]
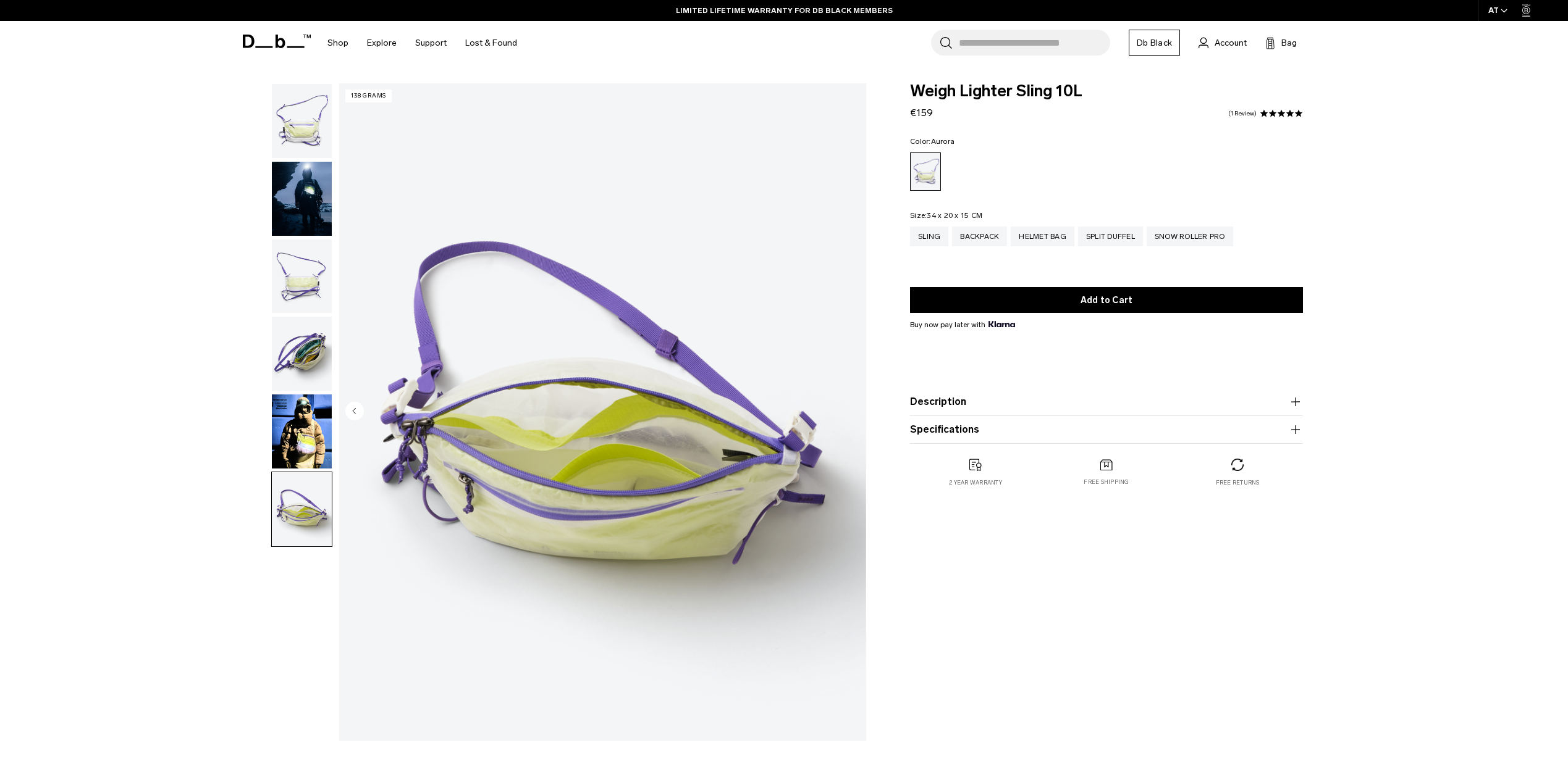
click at [300, 125] on img "button" at bounding box center [302, 121] width 60 height 74
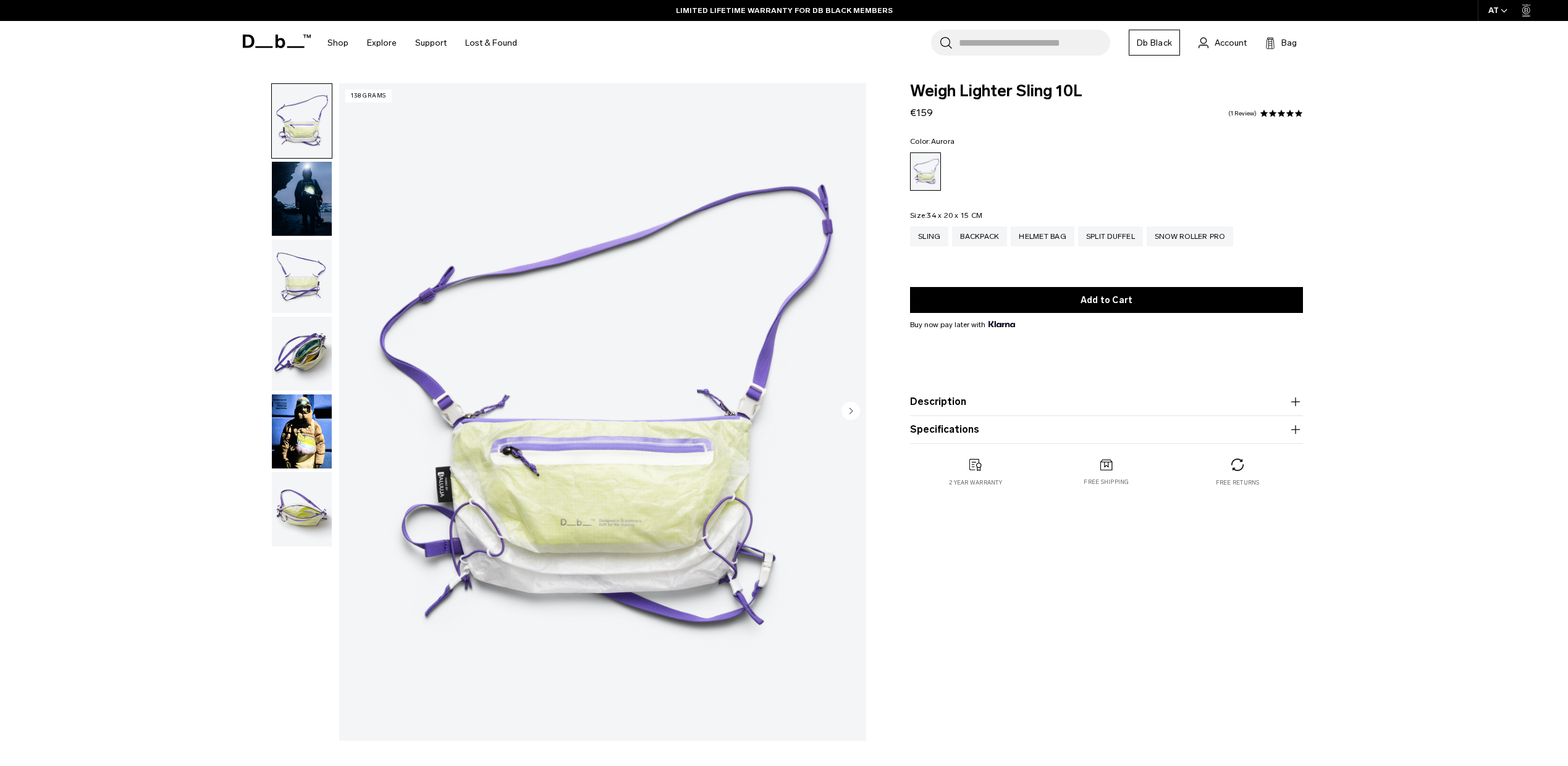
click at [294, 183] on img "button" at bounding box center [302, 199] width 60 height 74
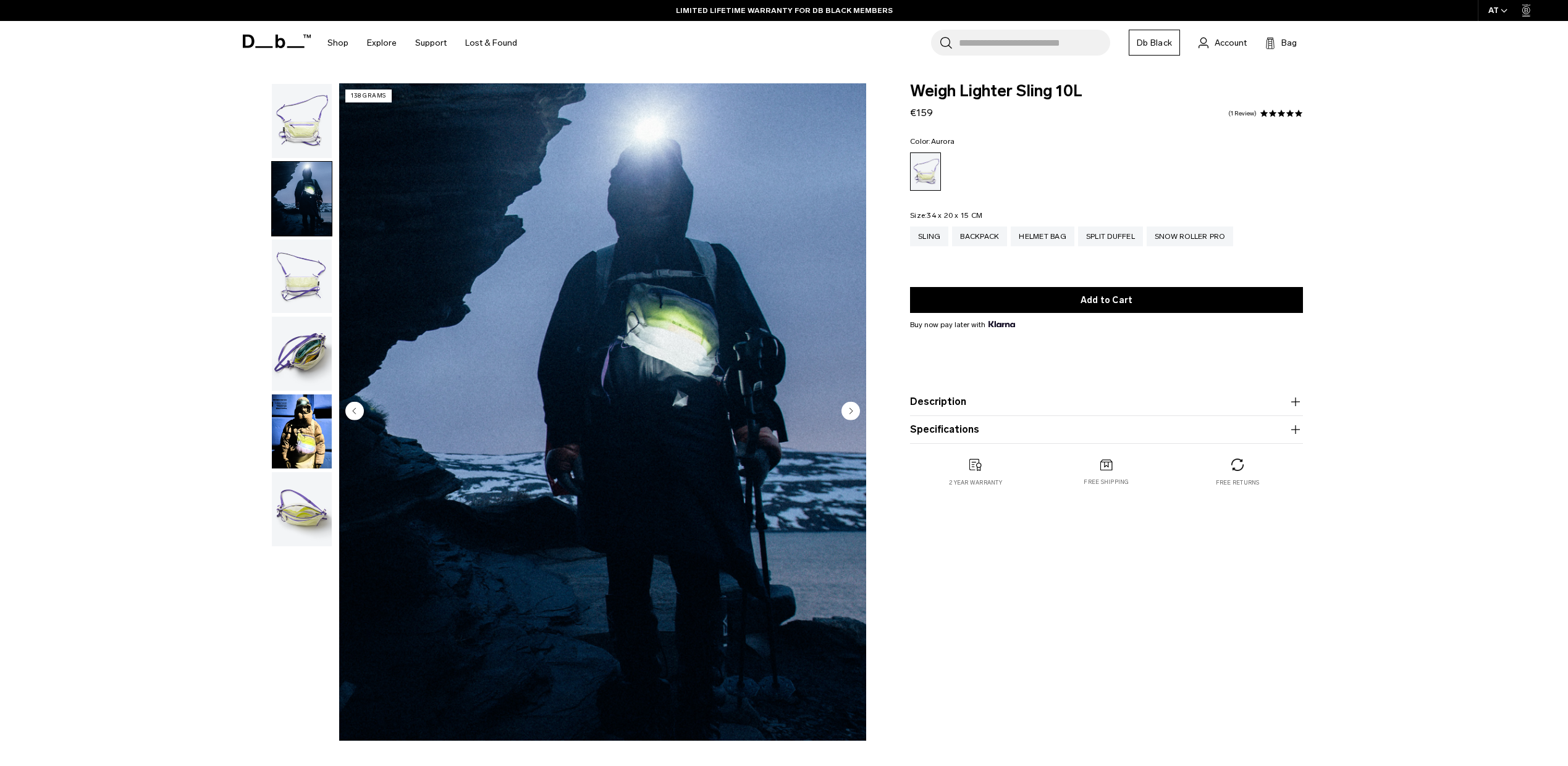
click at [299, 131] on img "button" at bounding box center [302, 121] width 60 height 74
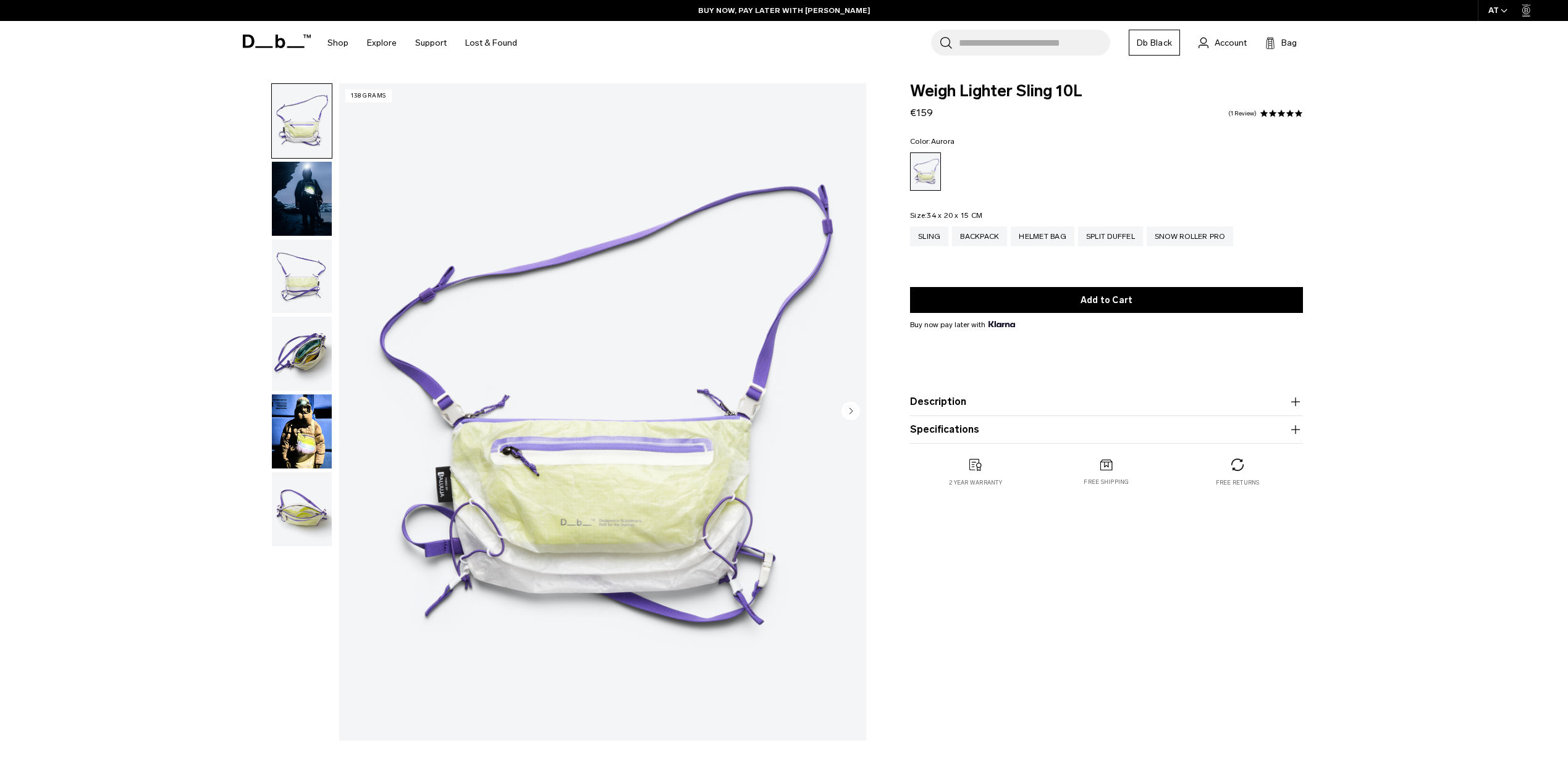
click at [304, 343] on img "button" at bounding box center [302, 353] width 60 height 74
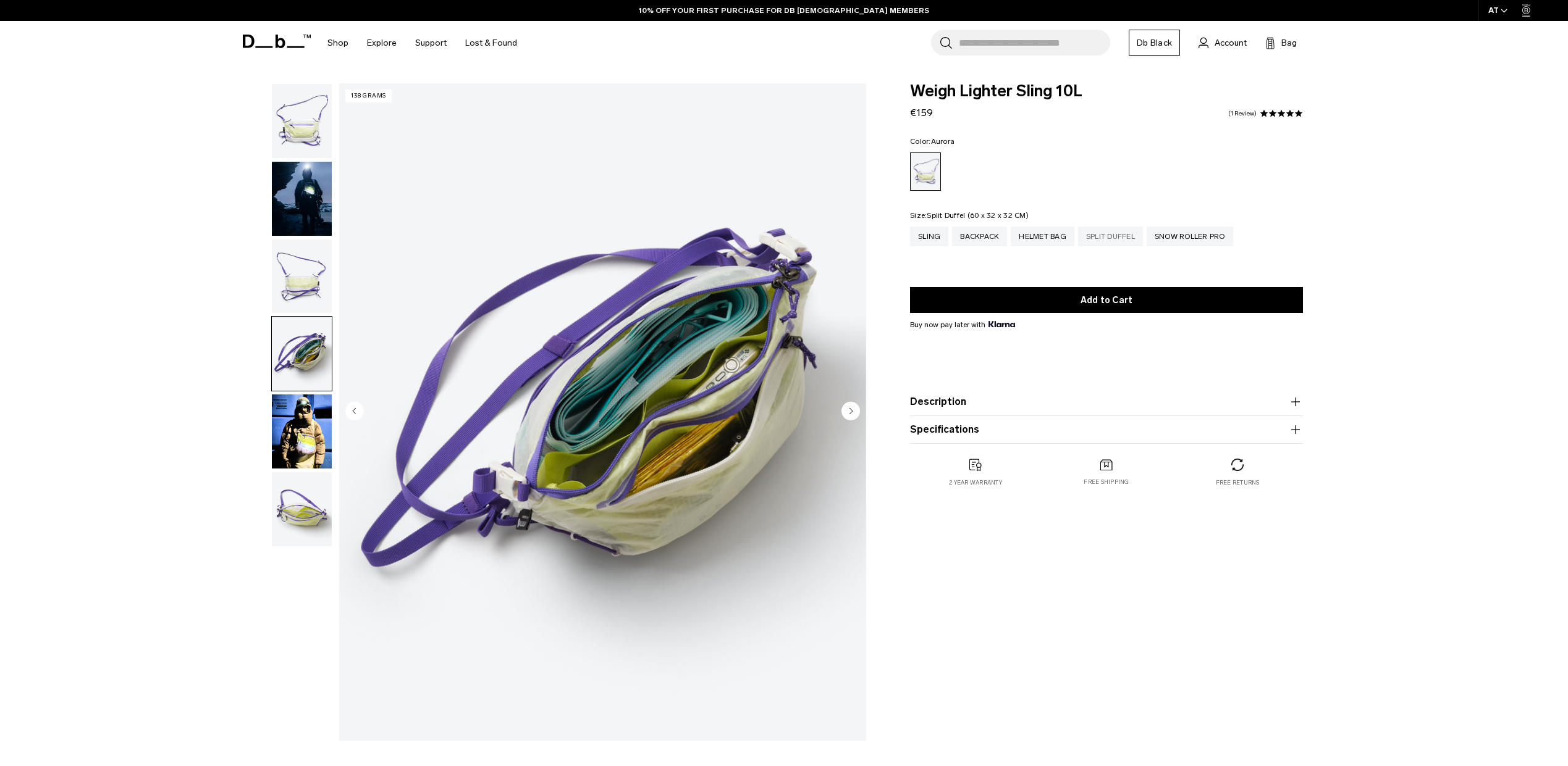
click at [1110, 235] on div "Split Duffel" at bounding box center [1111, 236] width 65 height 19
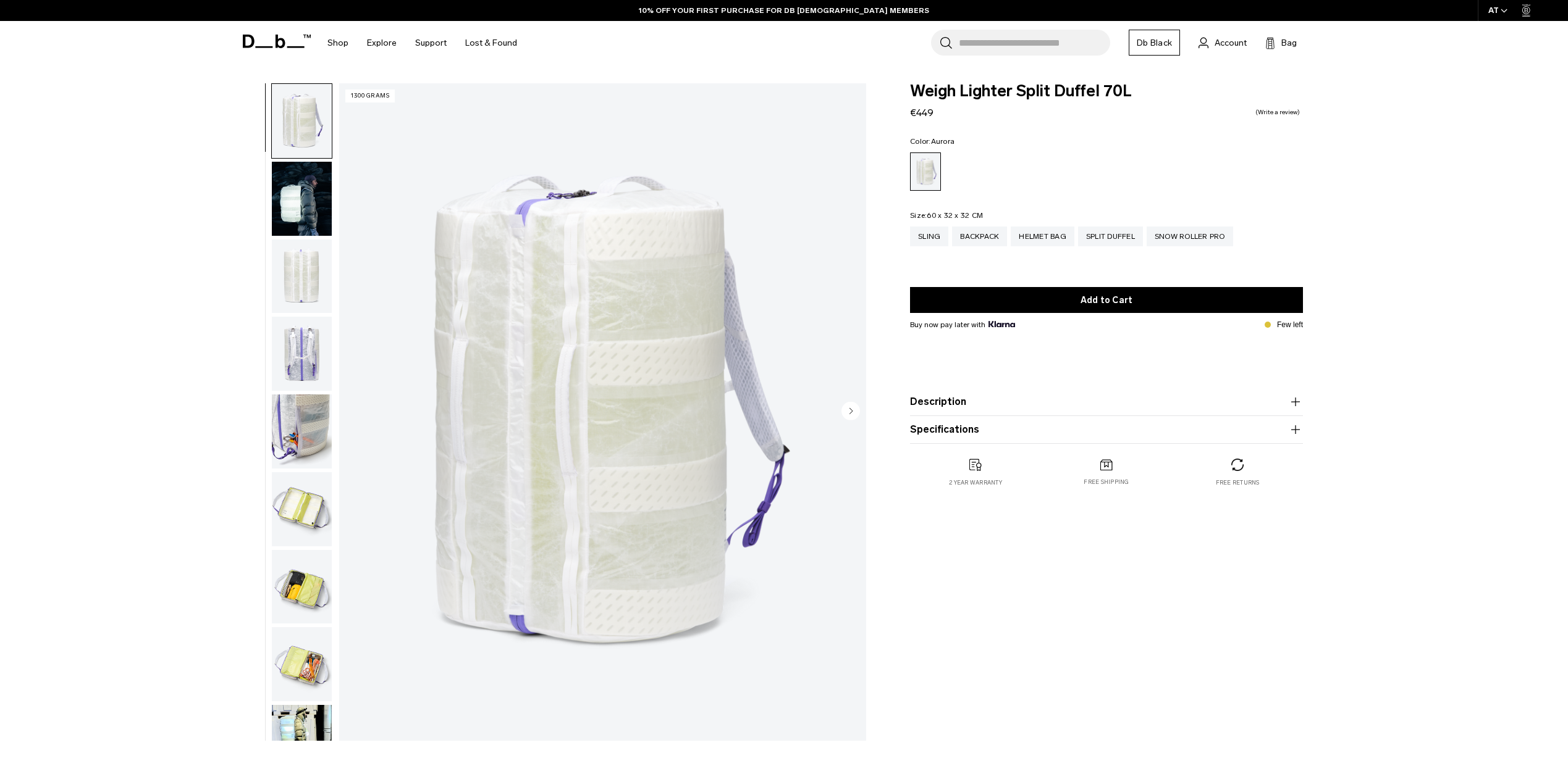
click at [300, 354] on img "button" at bounding box center [302, 353] width 60 height 74
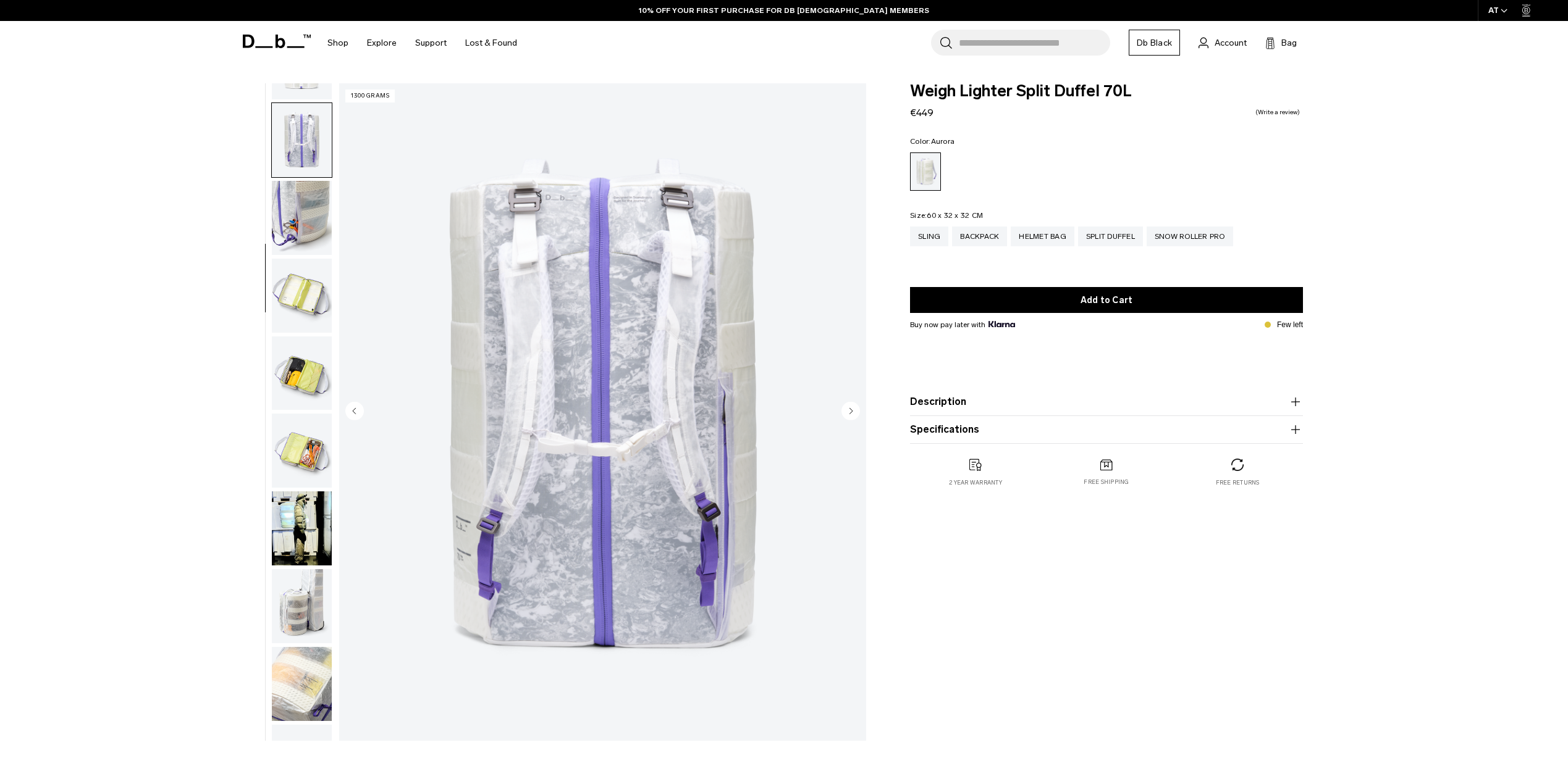
scroll to position [233, 0]
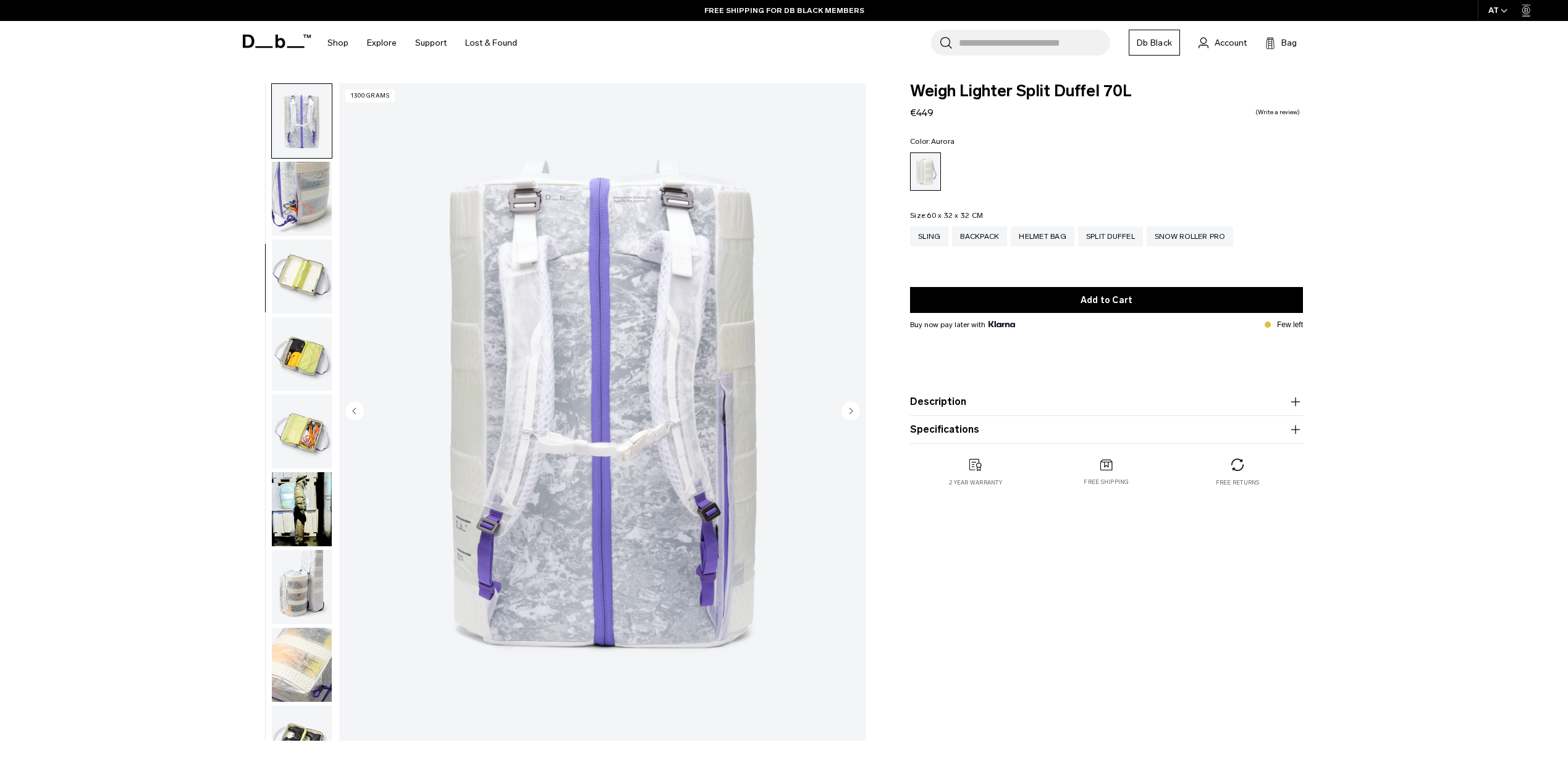
click at [304, 589] on img "button" at bounding box center [302, 587] width 60 height 74
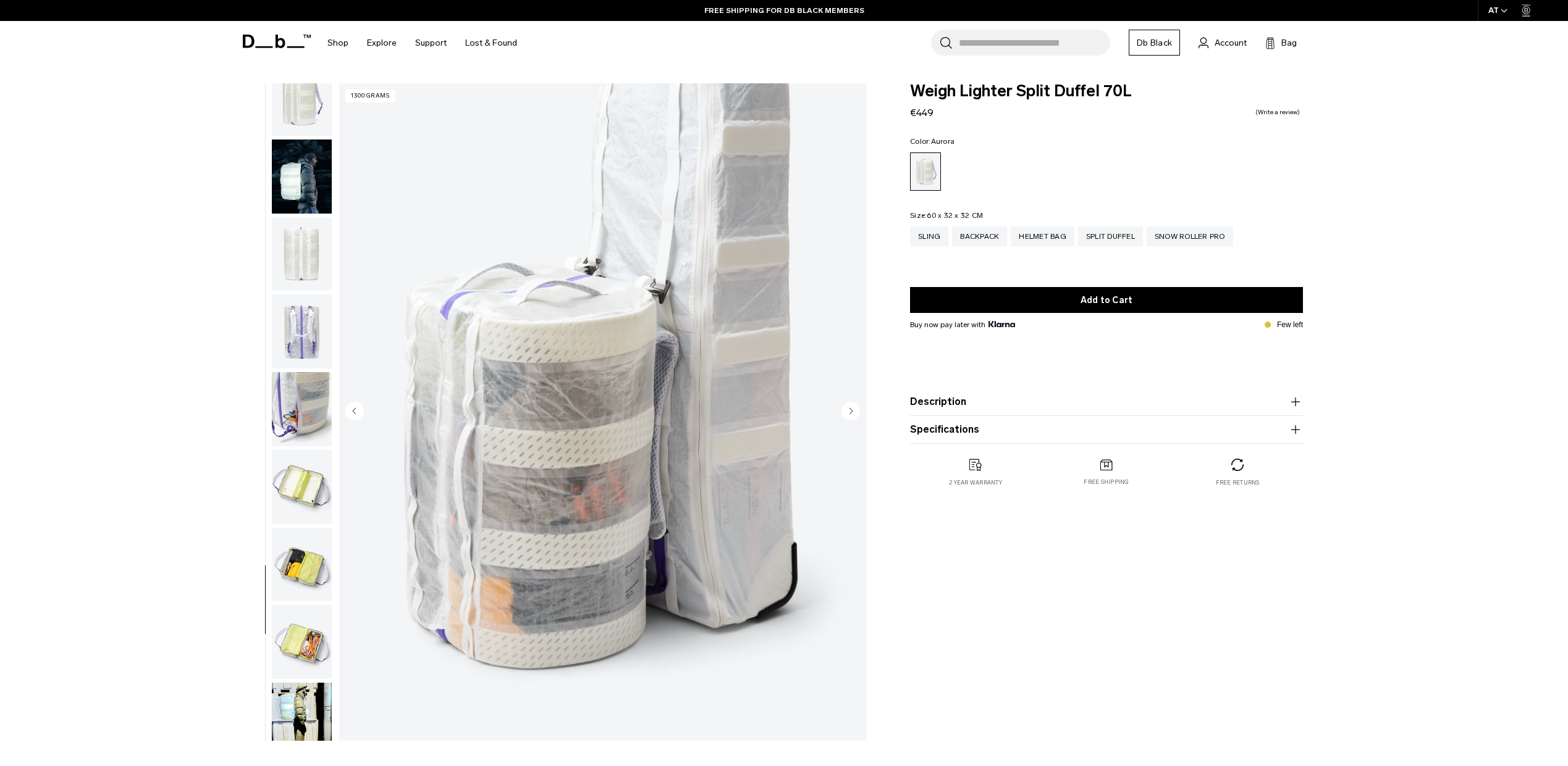
scroll to position [0, 0]
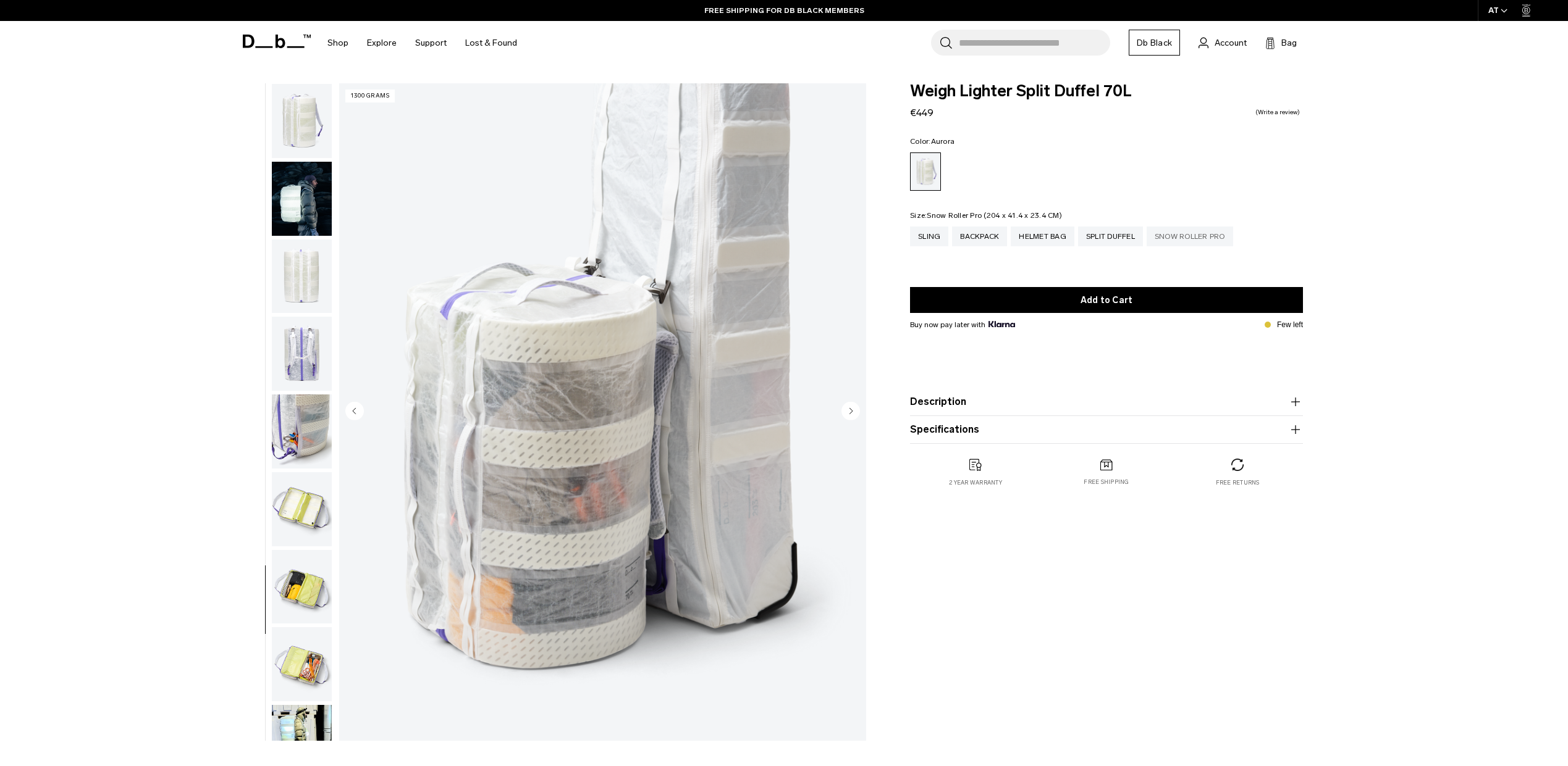
click at [1196, 242] on div "Snow Roller Pro" at bounding box center [1189, 236] width 86 height 19
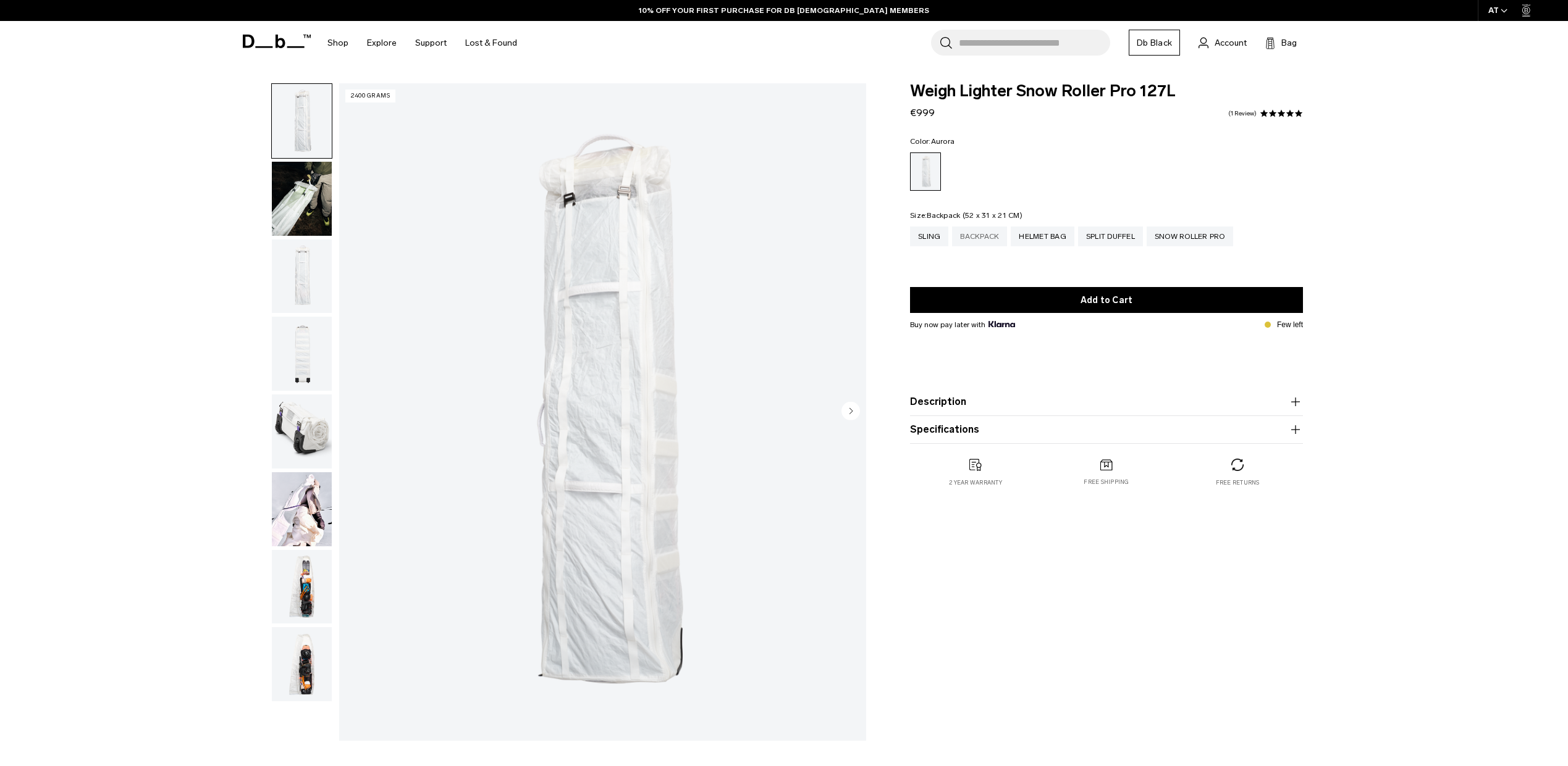
click at [977, 235] on div "Backpack" at bounding box center [979, 236] width 55 height 19
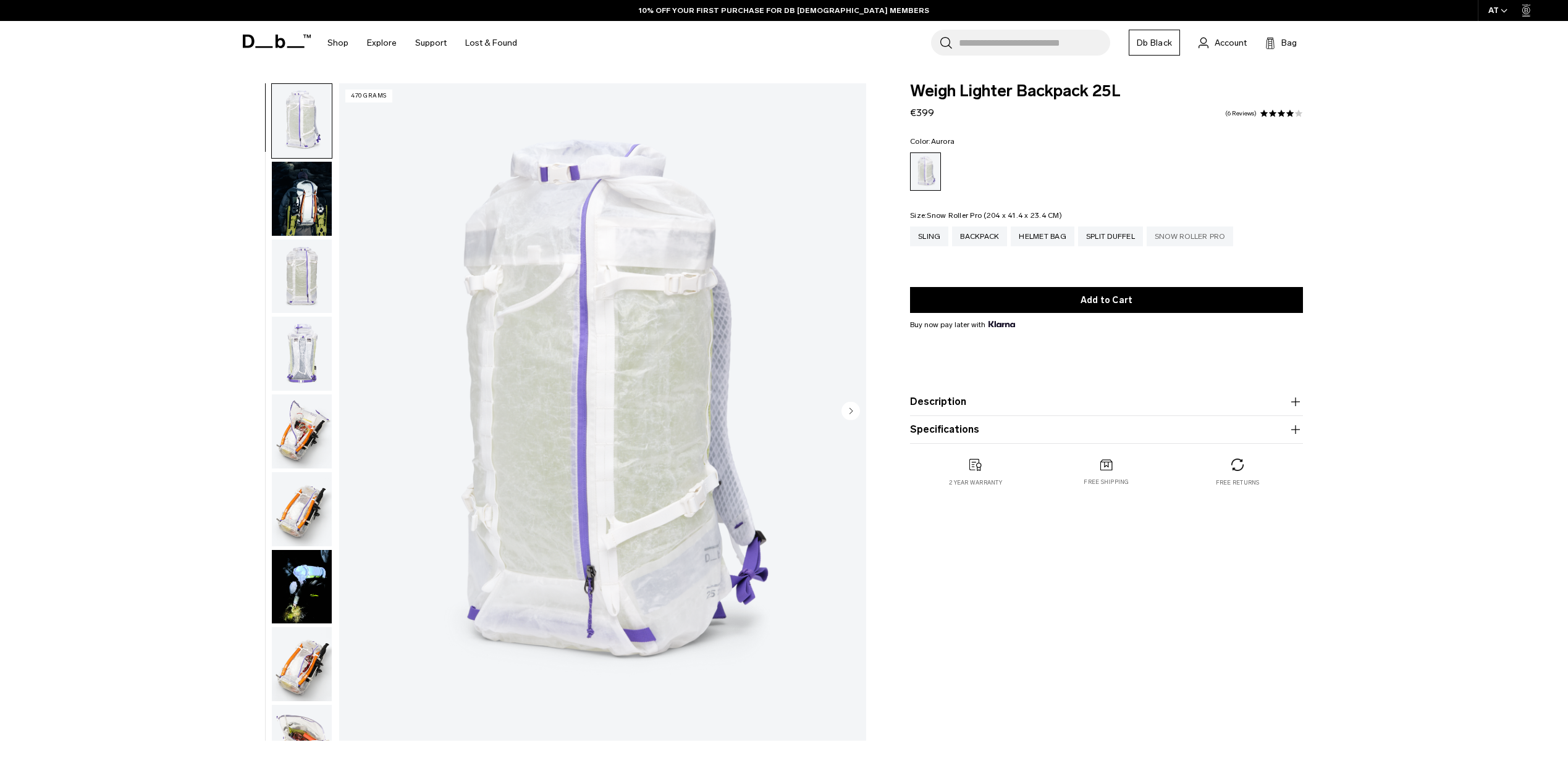
click at [1184, 234] on div "Snow Roller Pro" at bounding box center [1189, 236] width 86 height 19
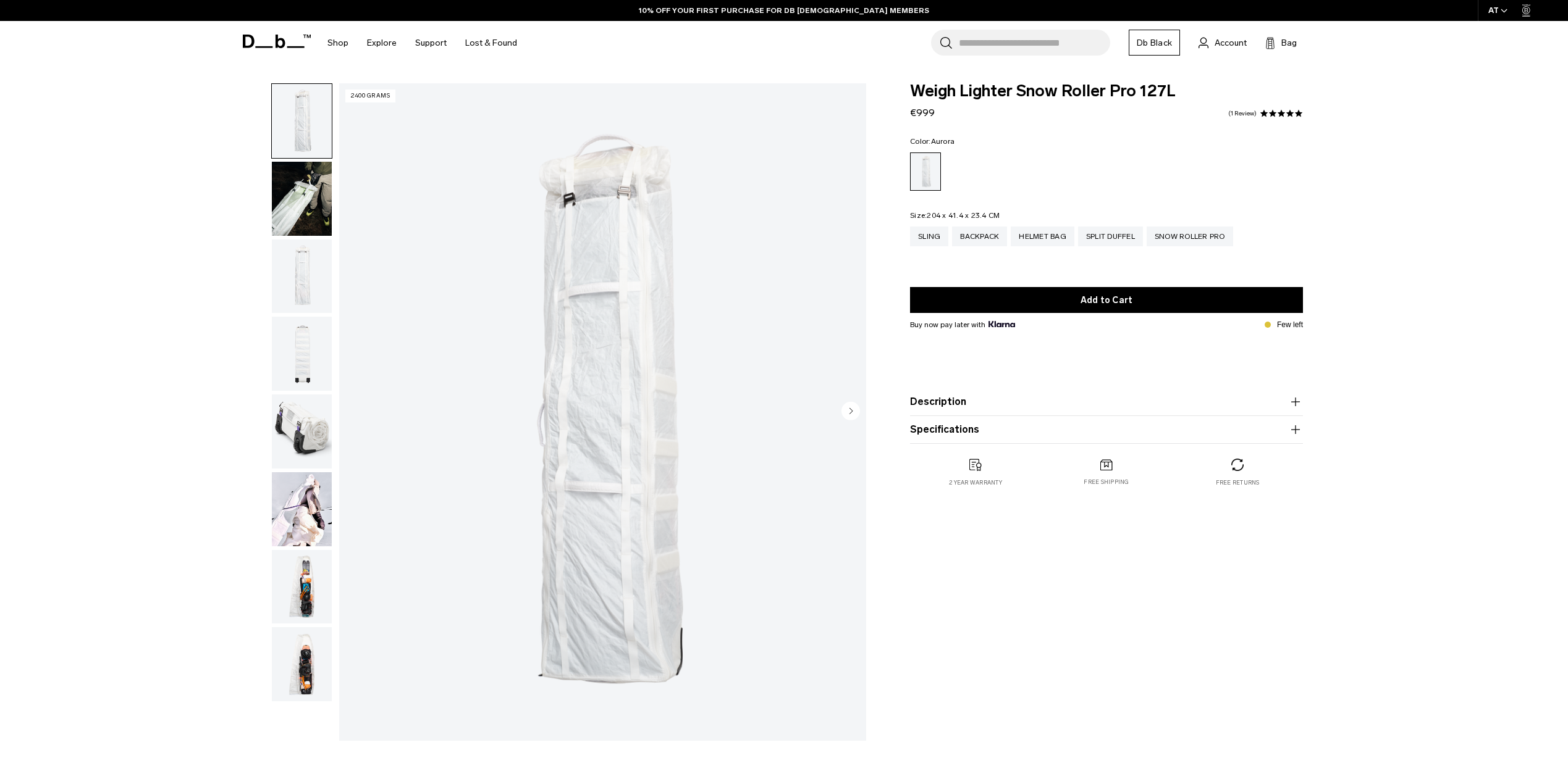
click at [307, 287] on img "button" at bounding box center [302, 277] width 60 height 74
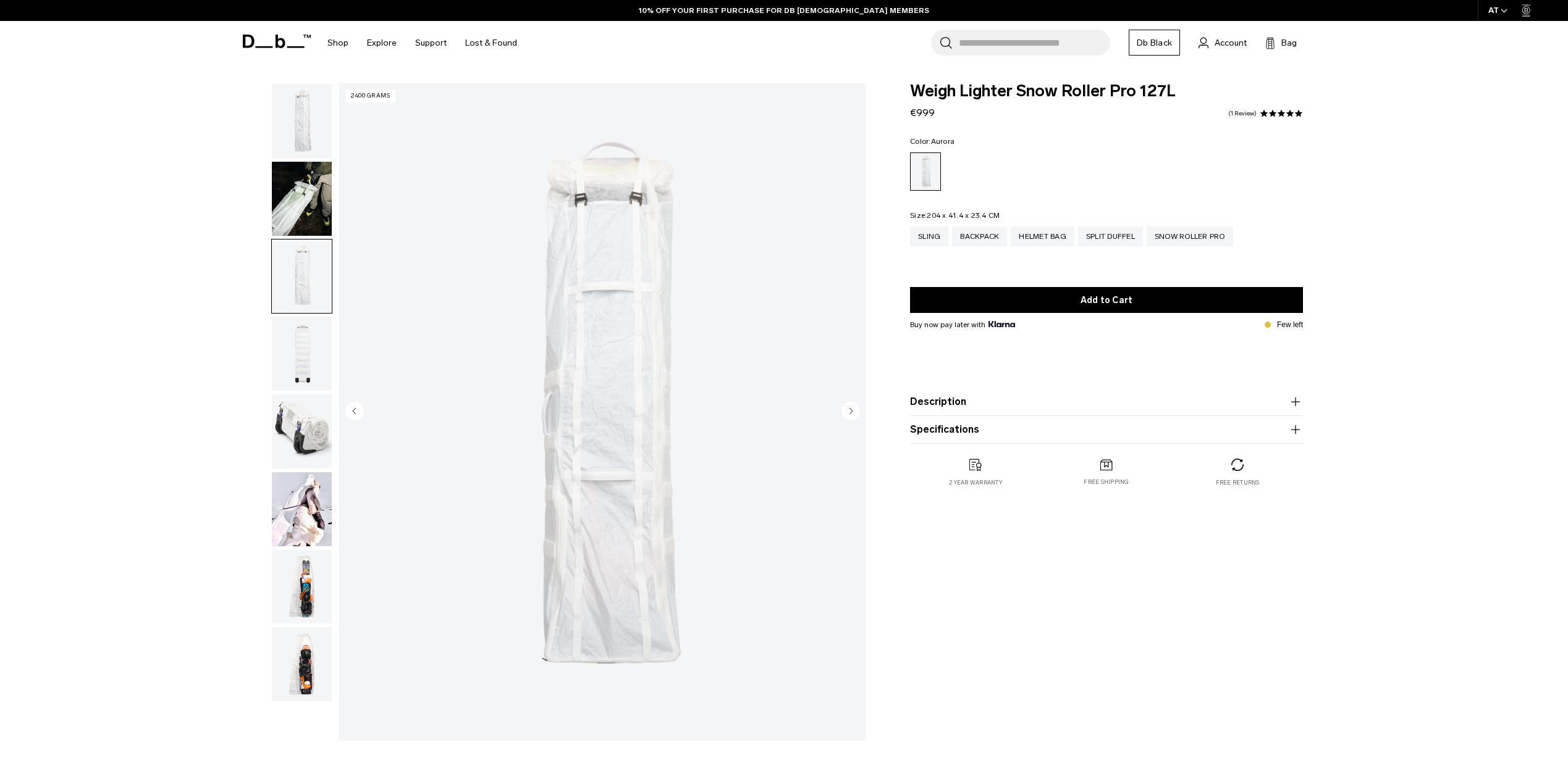
click at [301, 419] on img "button" at bounding box center [302, 432] width 60 height 74
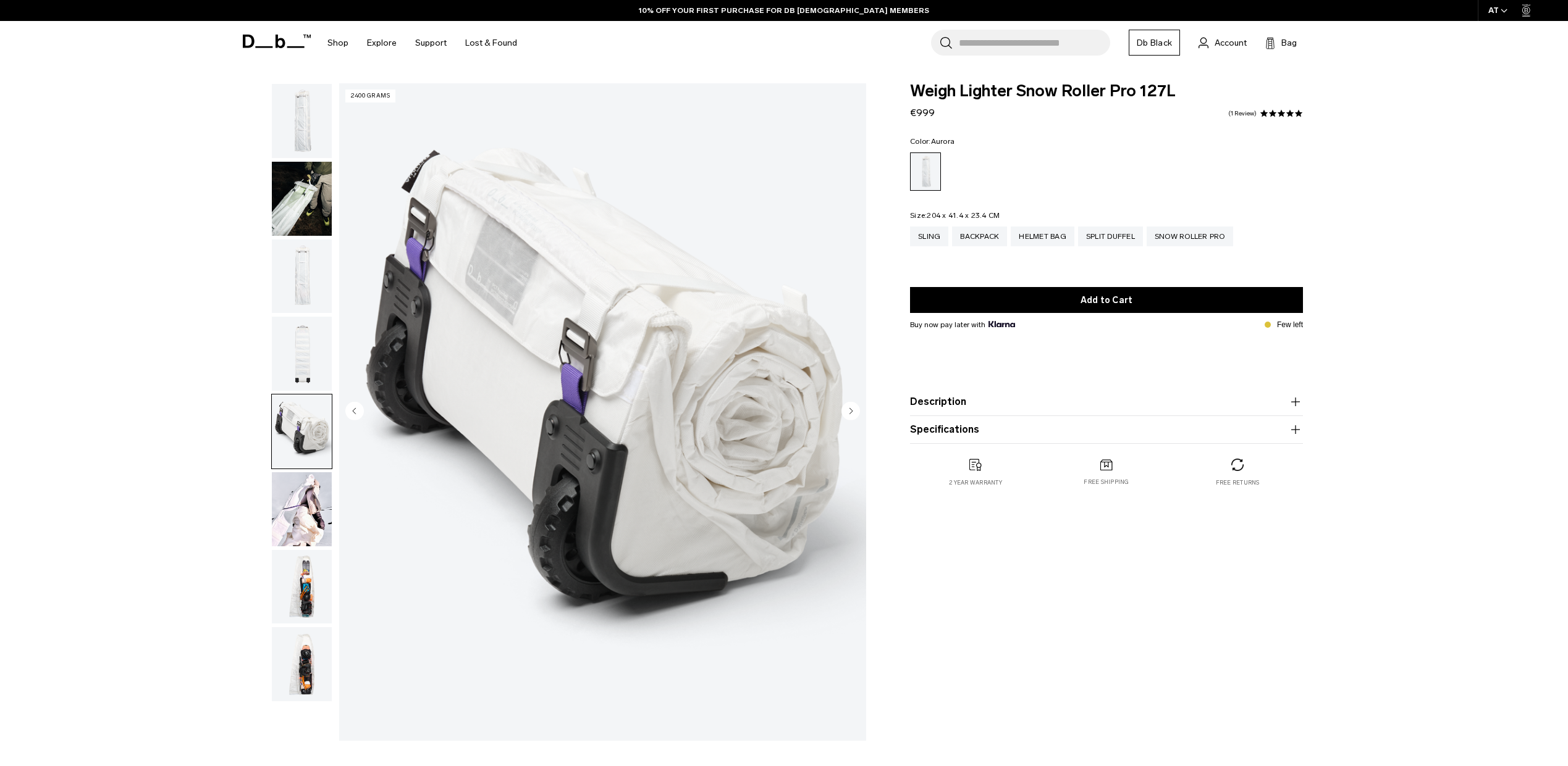
click at [300, 342] on img "button" at bounding box center [302, 353] width 60 height 74
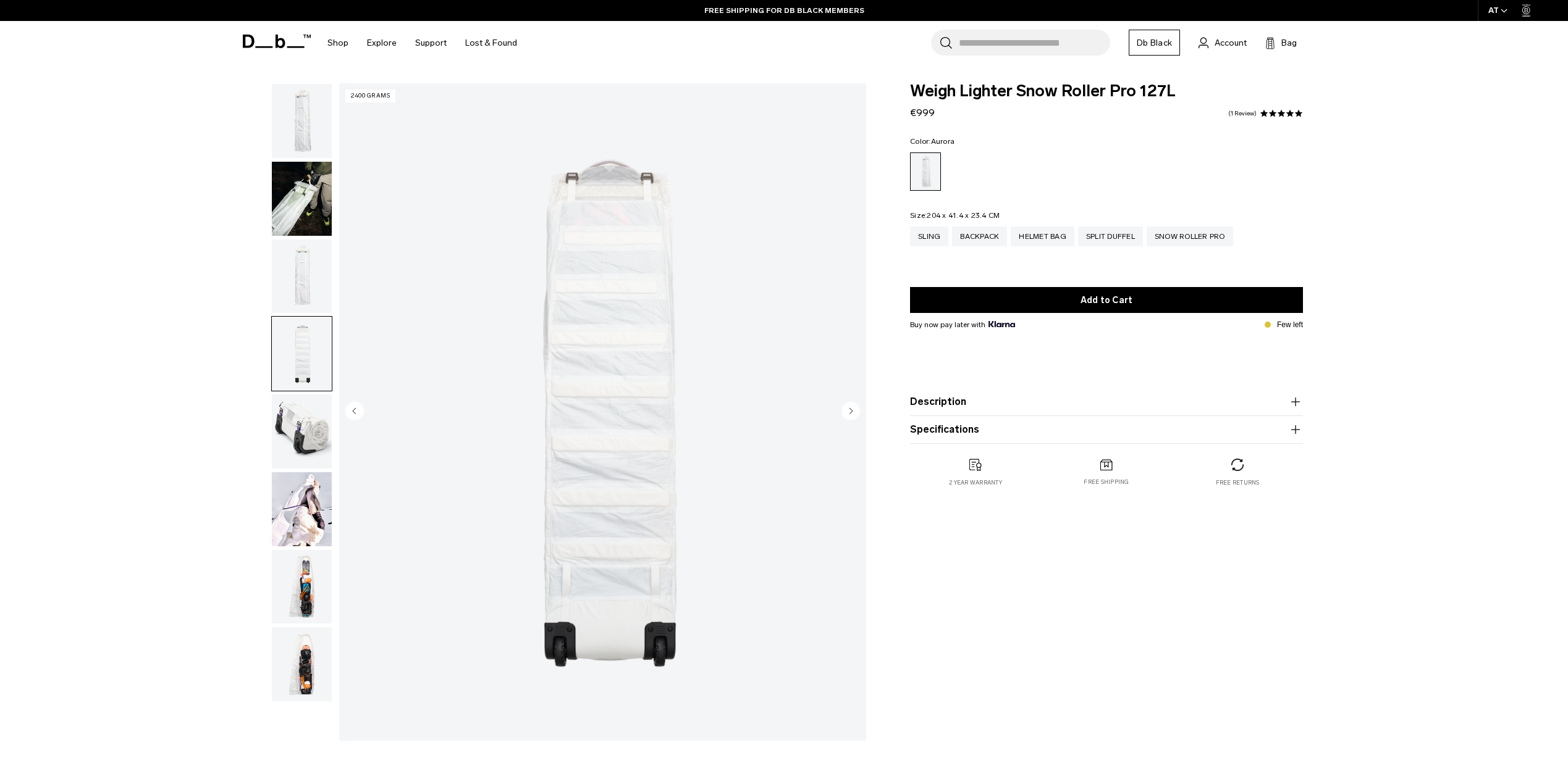
click at [305, 580] on img "button" at bounding box center [302, 587] width 60 height 74
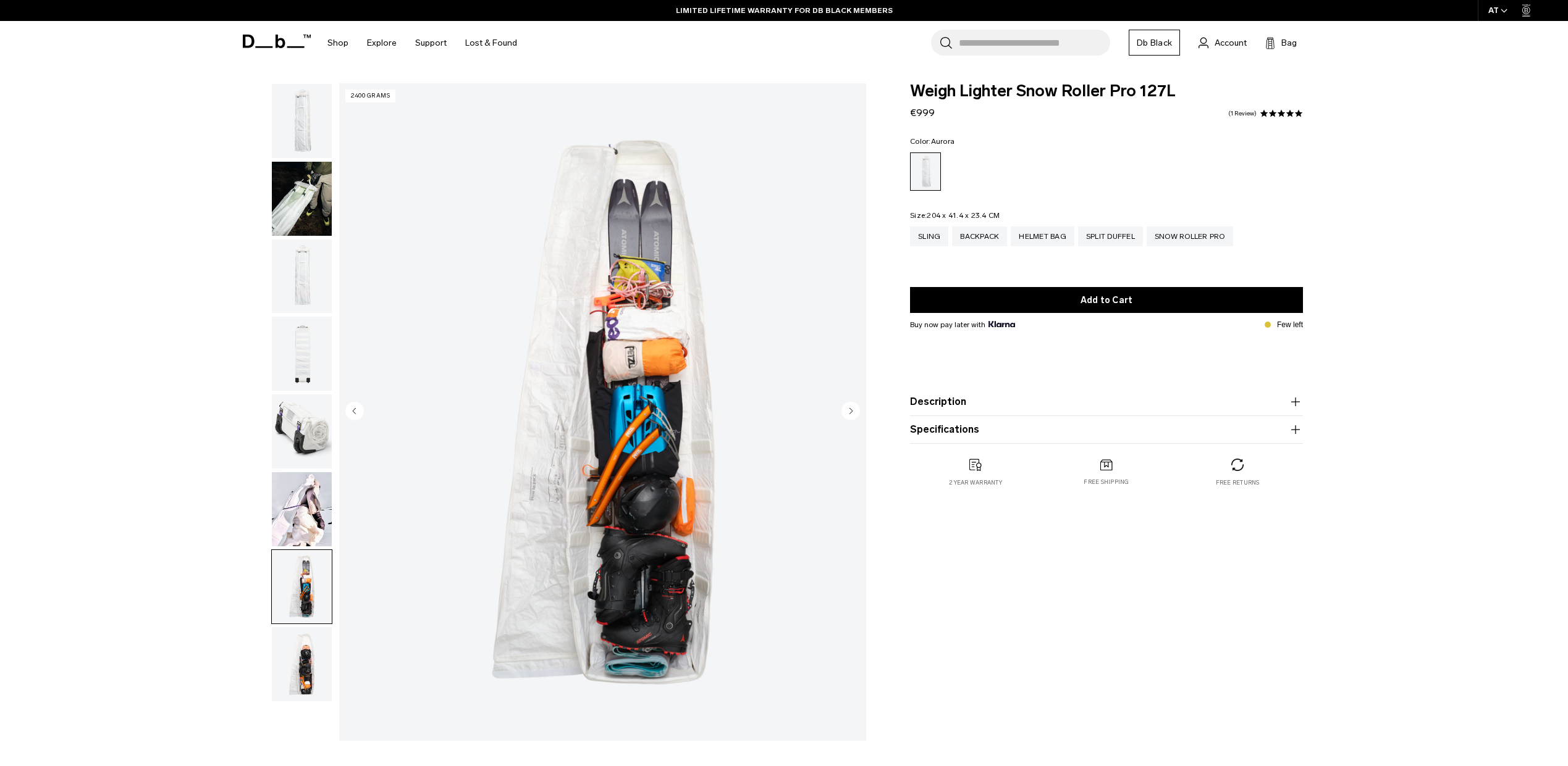
click at [298, 661] on img "button" at bounding box center [302, 664] width 60 height 74
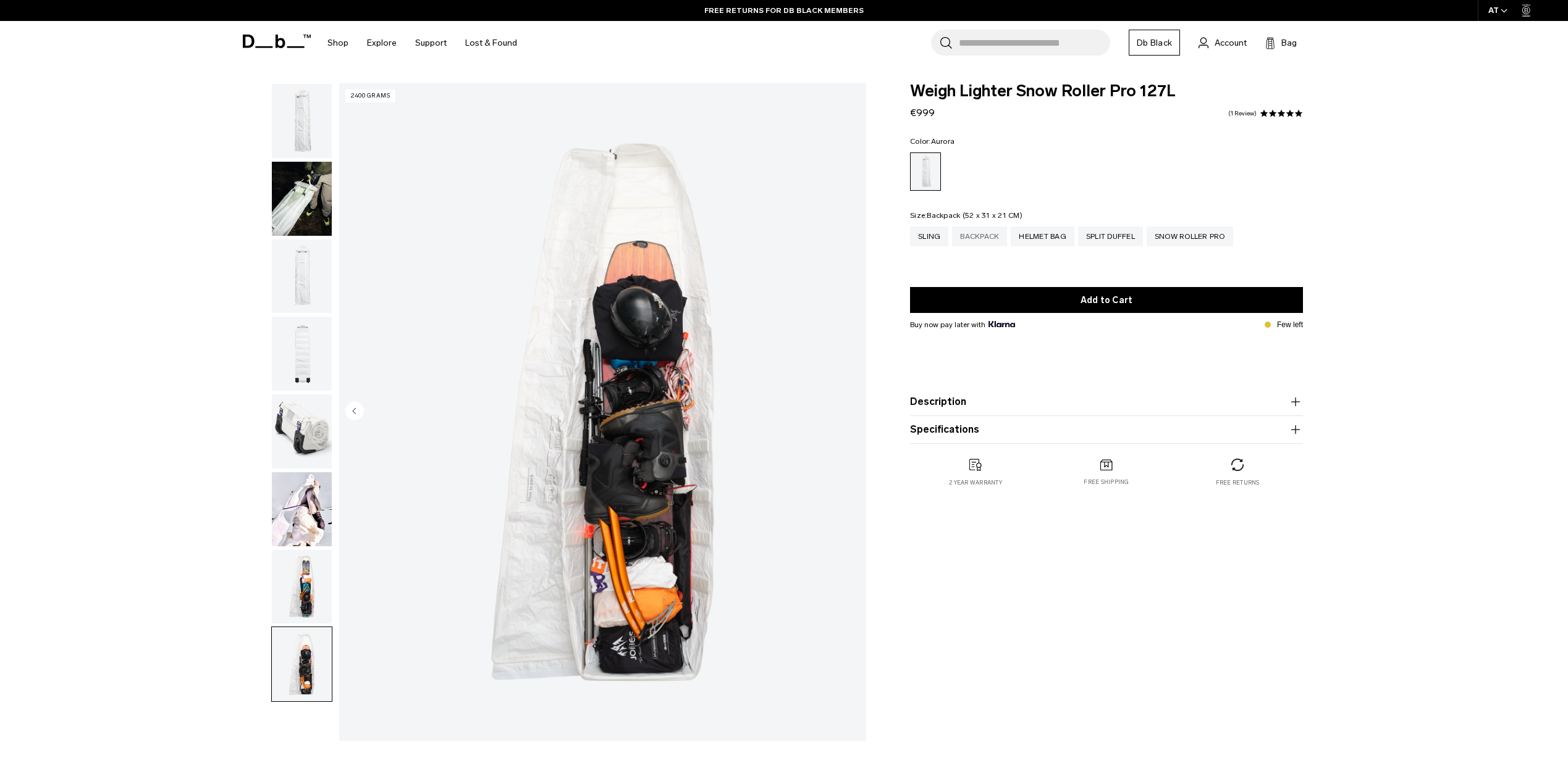
click at [979, 235] on div "Backpack" at bounding box center [979, 236] width 55 height 19
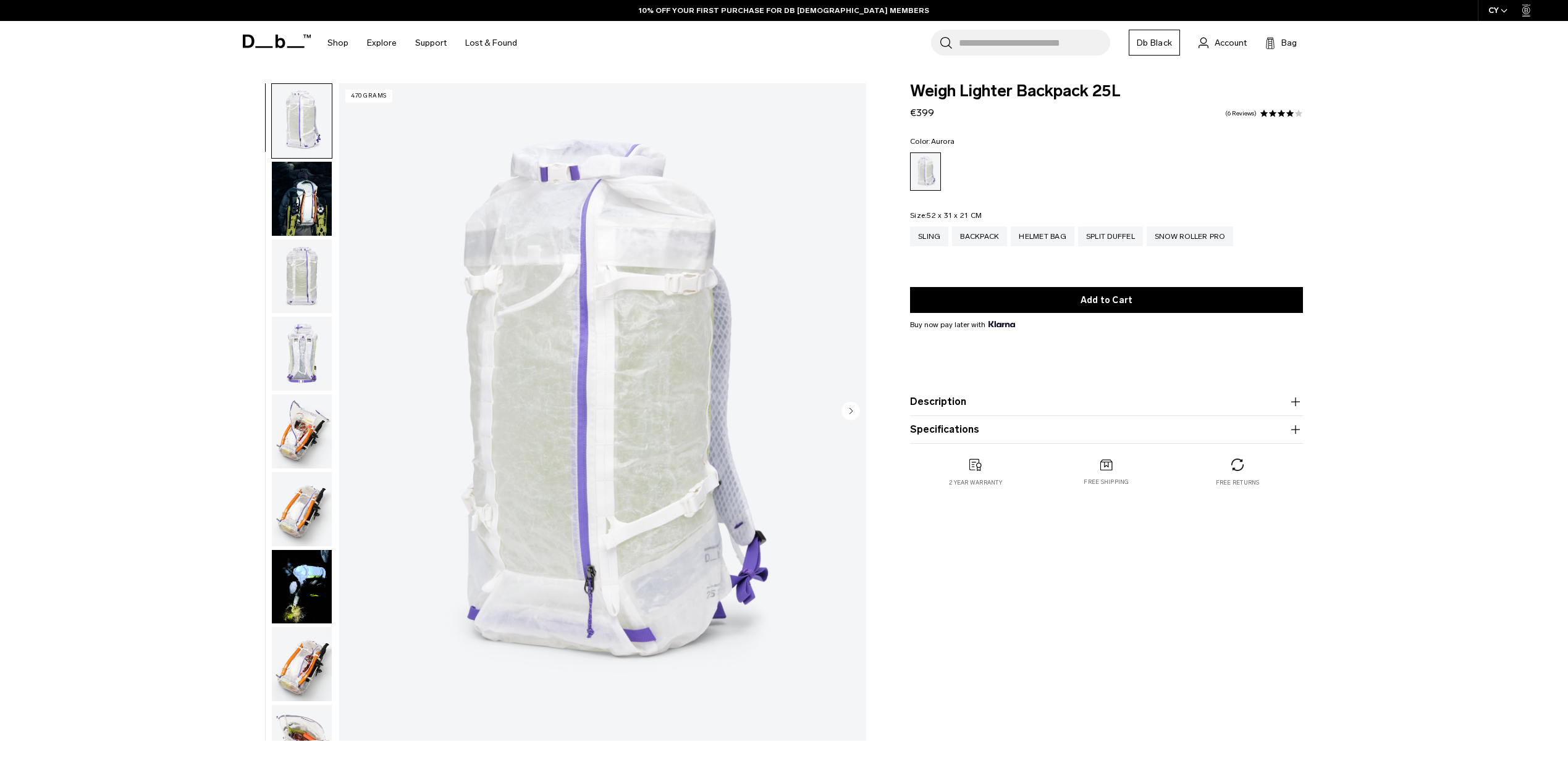
click at [298, 345] on img "button" at bounding box center [302, 353] width 60 height 74
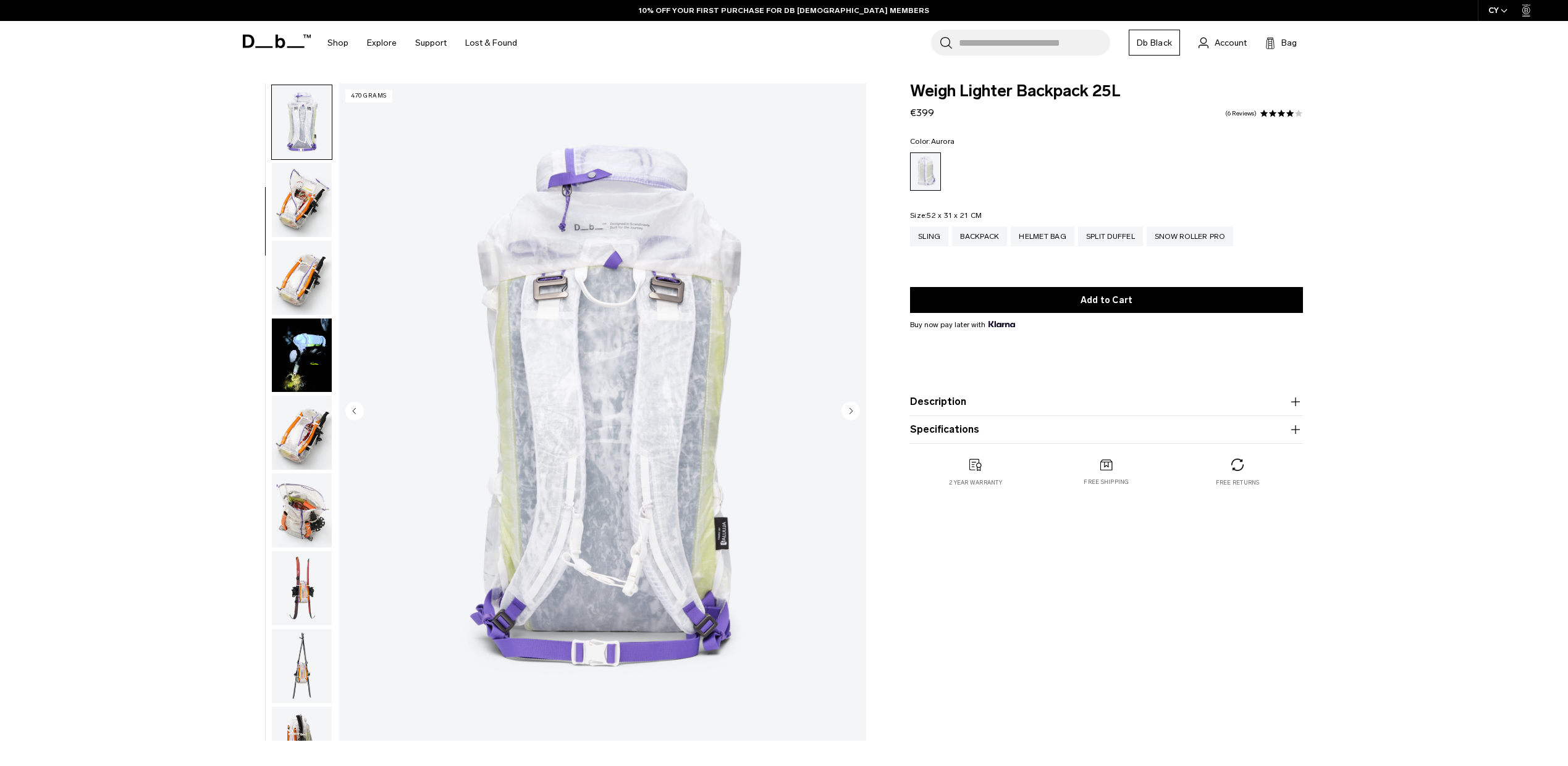
scroll to position [233, 0]
click at [299, 424] on img "button" at bounding box center [302, 432] width 60 height 74
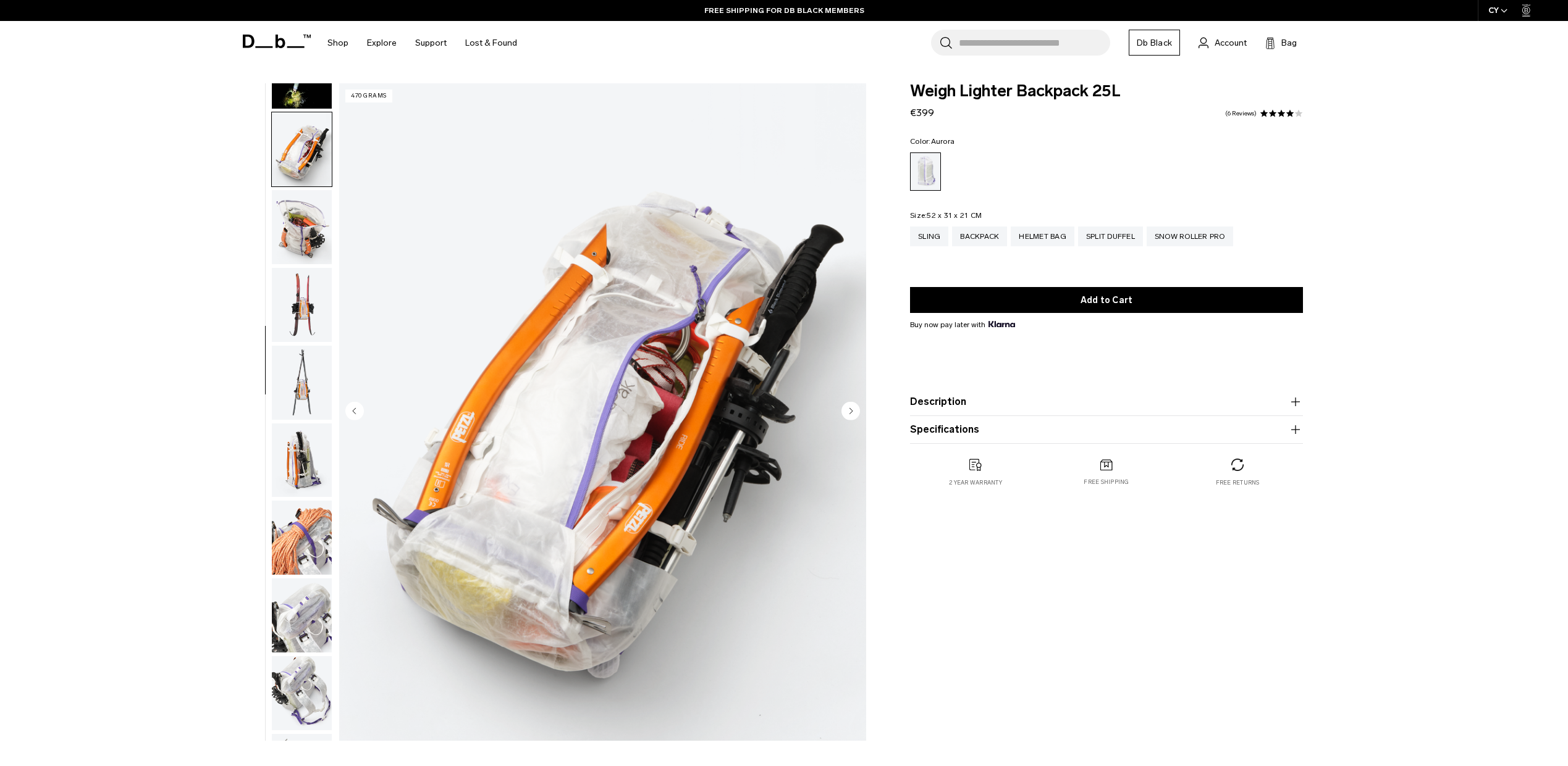
scroll to position [544, 0]
